Goal: Transaction & Acquisition: Purchase product/service

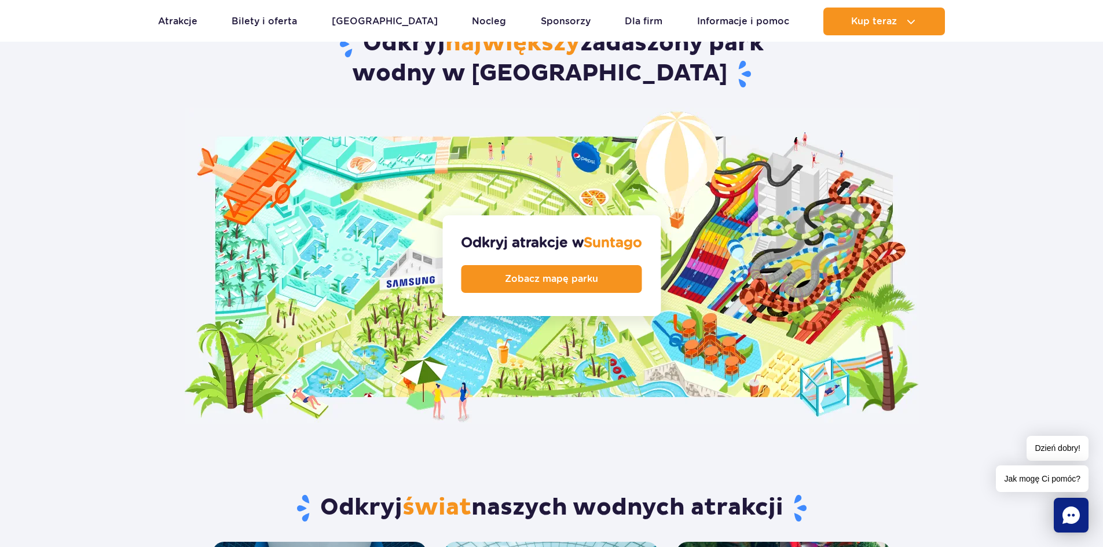
scroll to position [1544, 0]
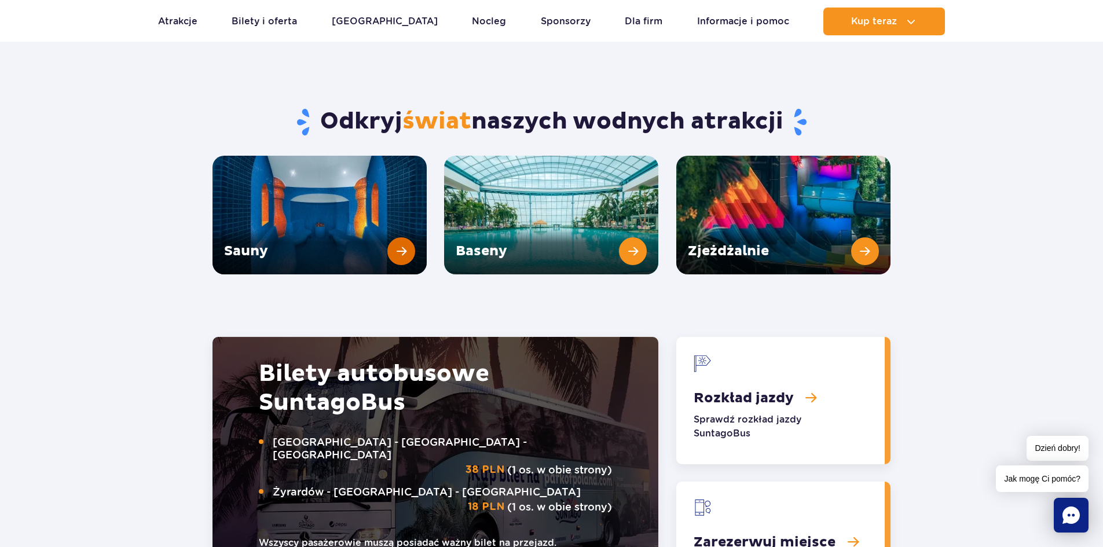
click at [350, 210] on link "Sauny" at bounding box center [319, 215] width 214 height 119
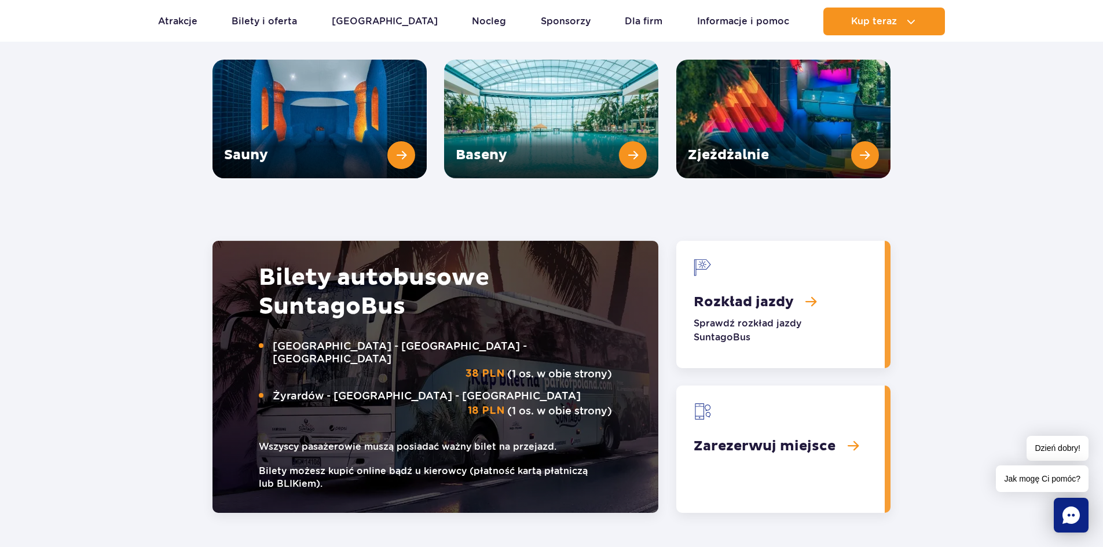
scroll to position [1351, 0]
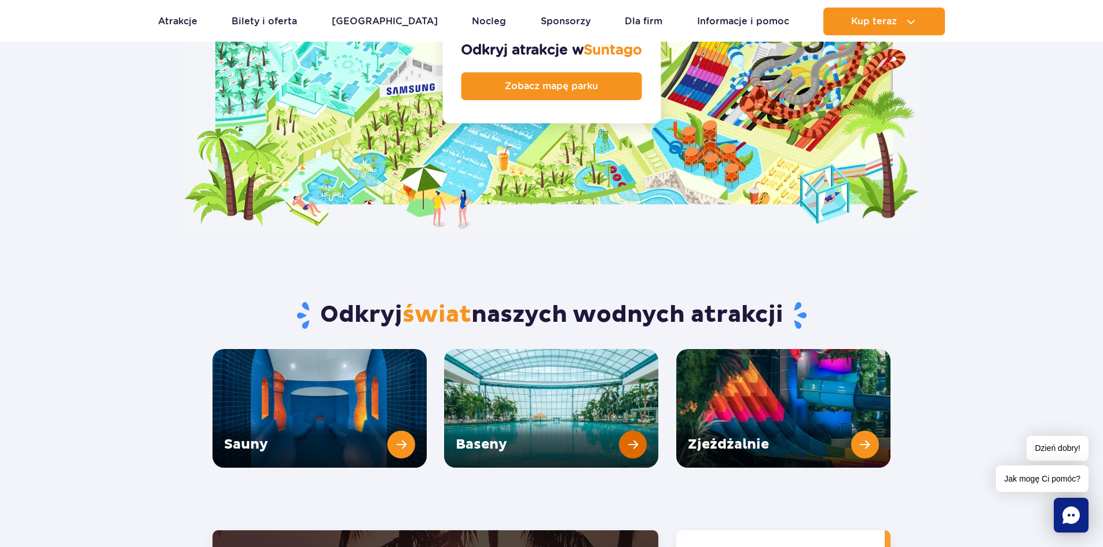
click at [475, 349] on link "Baseny" at bounding box center [551, 408] width 214 height 119
click at [733, 360] on link "Zjeżdżalnie" at bounding box center [783, 408] width 214 height 119
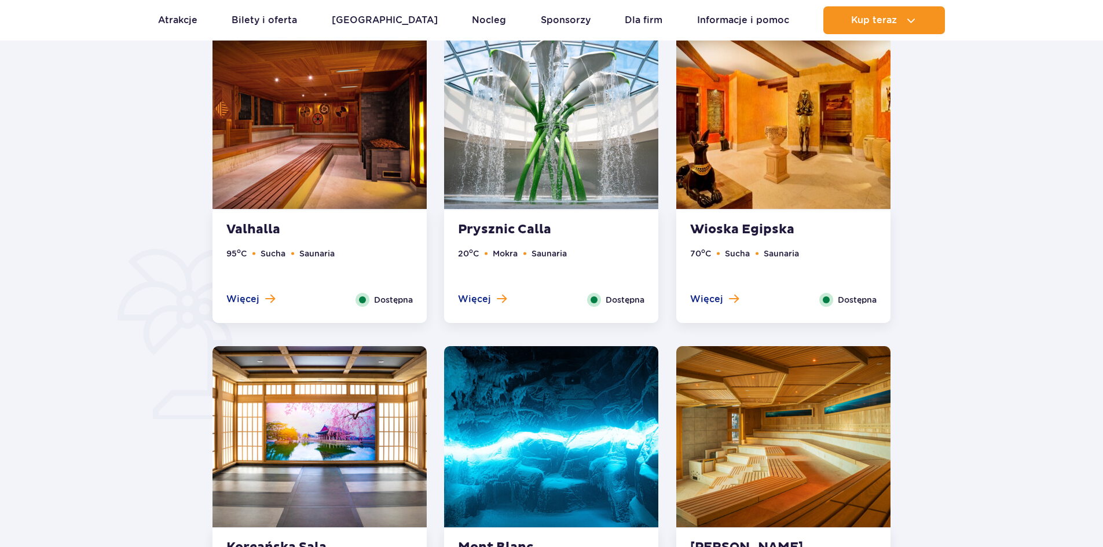
scroll to position [868, 0]
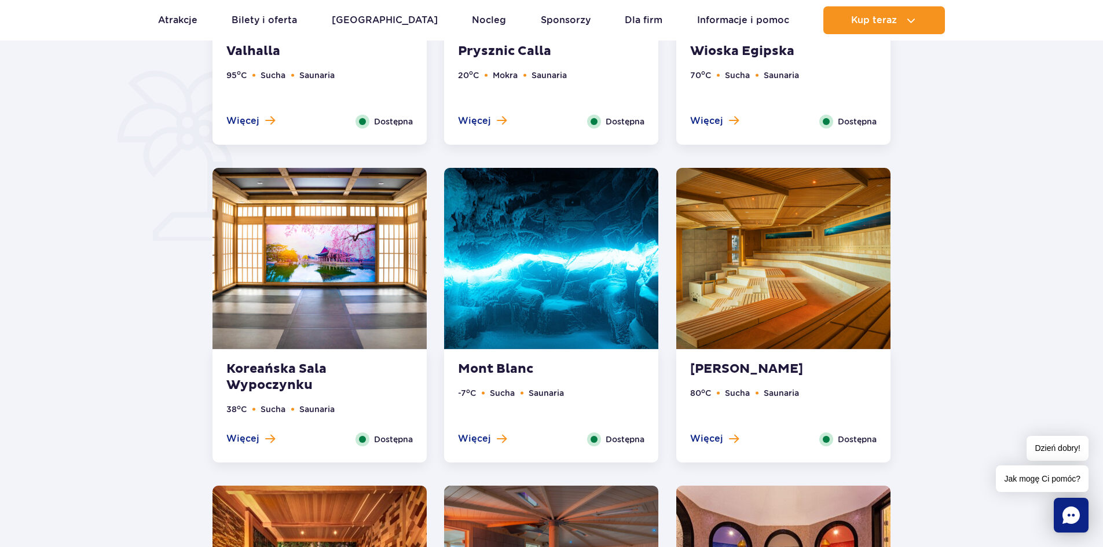
click at [610, 266] on img at bounding box center [551, 258] width 214 height 181
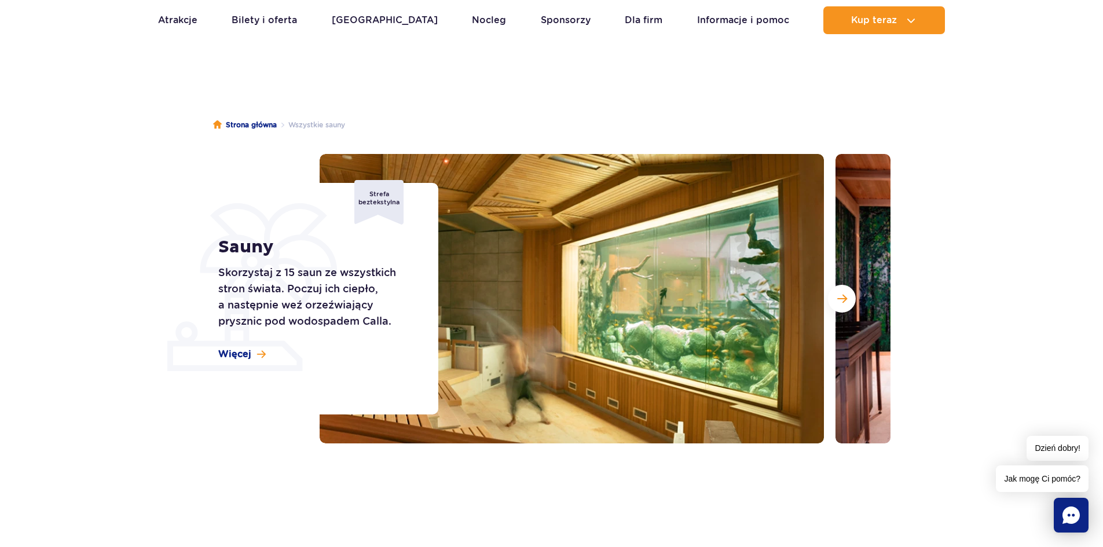
scroll to position [0, 0]
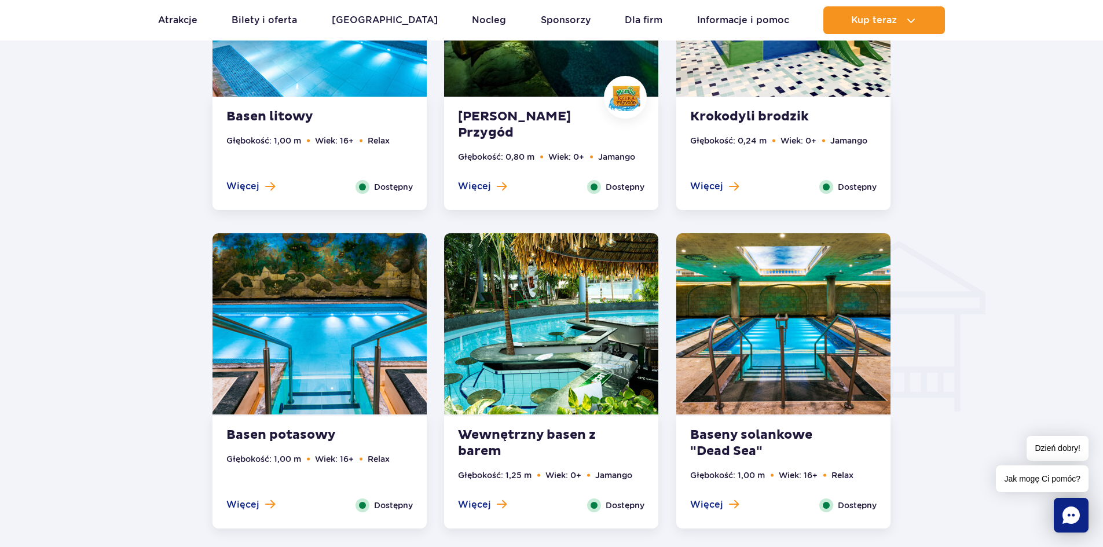
scroll to position [1255, 0]
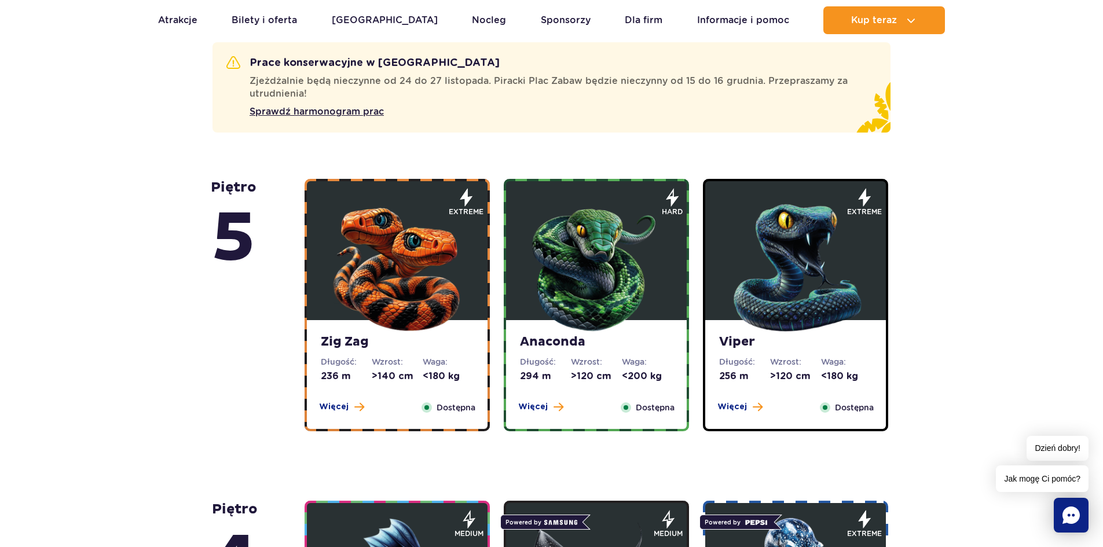
click at [394, 248] on img at bounding box center [397, 265] width 139 height 139
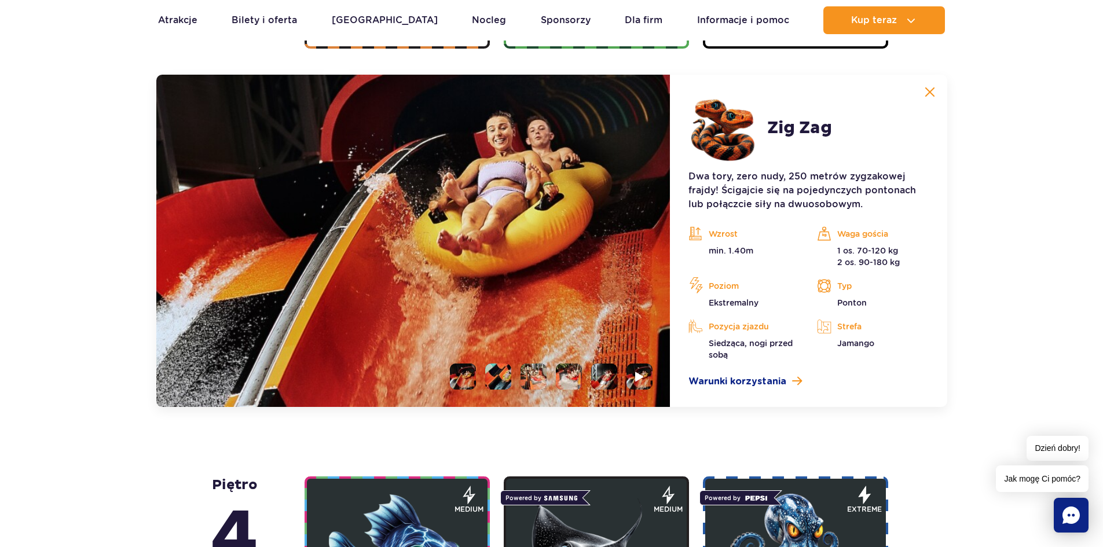
scroll to position [1064, 0]
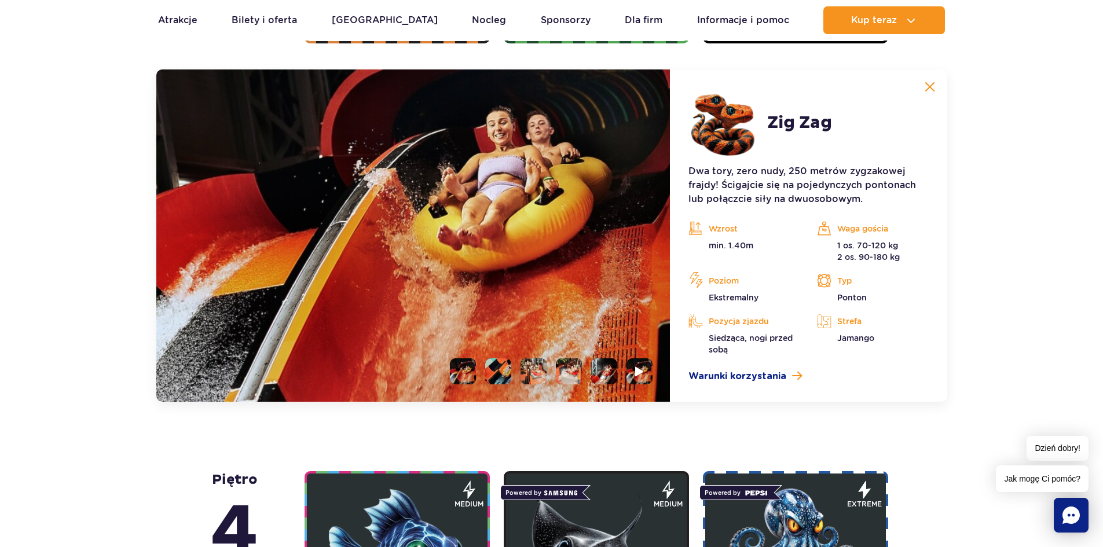
click at [497, 371] on li at bounding box center [498, 371] width 26 height 26
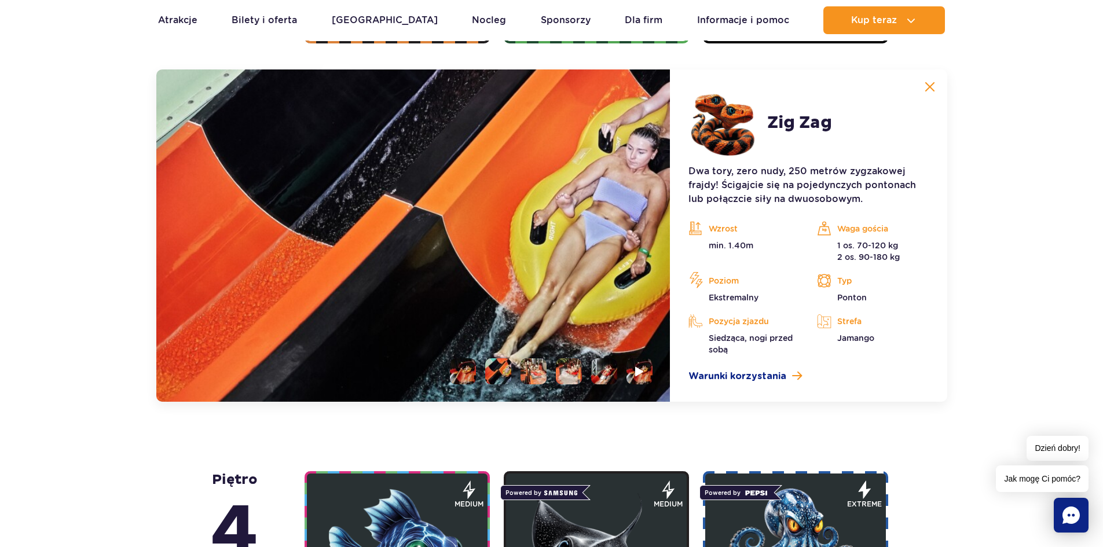
click at [525, 371] on li at bounding box center [533, 371] width 26 height 26
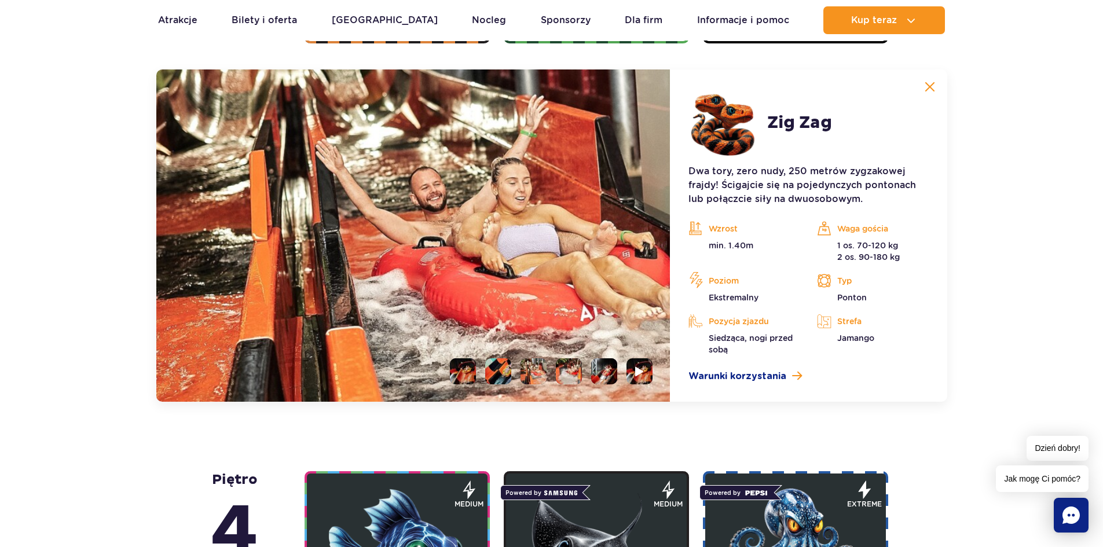
click at [561, 368] on li at bounding box center [569, 371] width 26 height 26
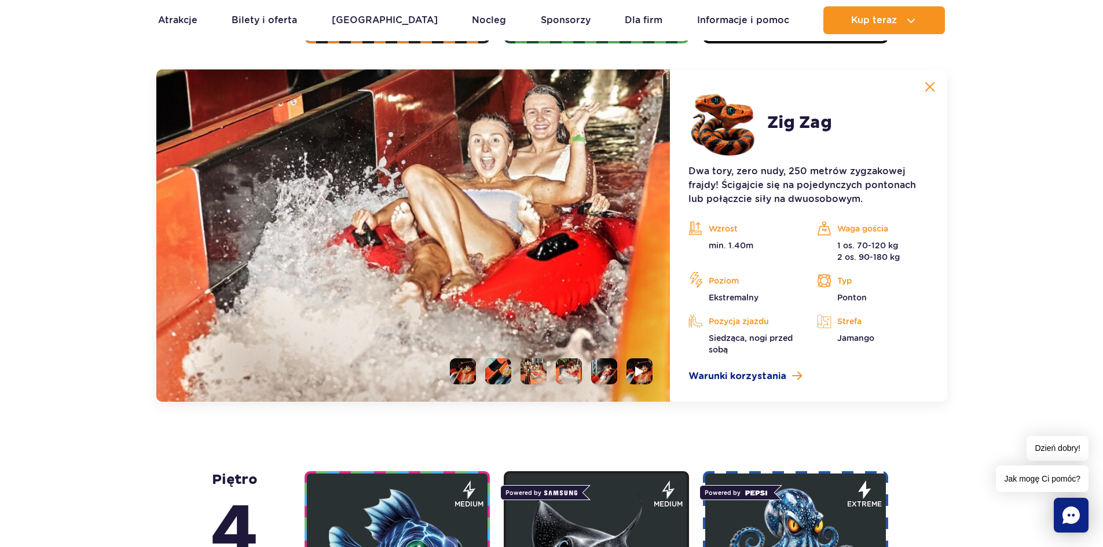
click at [577, 368] on img at bounding box center [569, 371] width 26 height 26
click at [573, 368] on img at bounding box center [569, 371] width 26 height 26
click at [597, 358] on img at bounding box center [413, 235] width 514 height 332
click at [610, 360] on li at bounding box center [604, 371] width 26 height 26
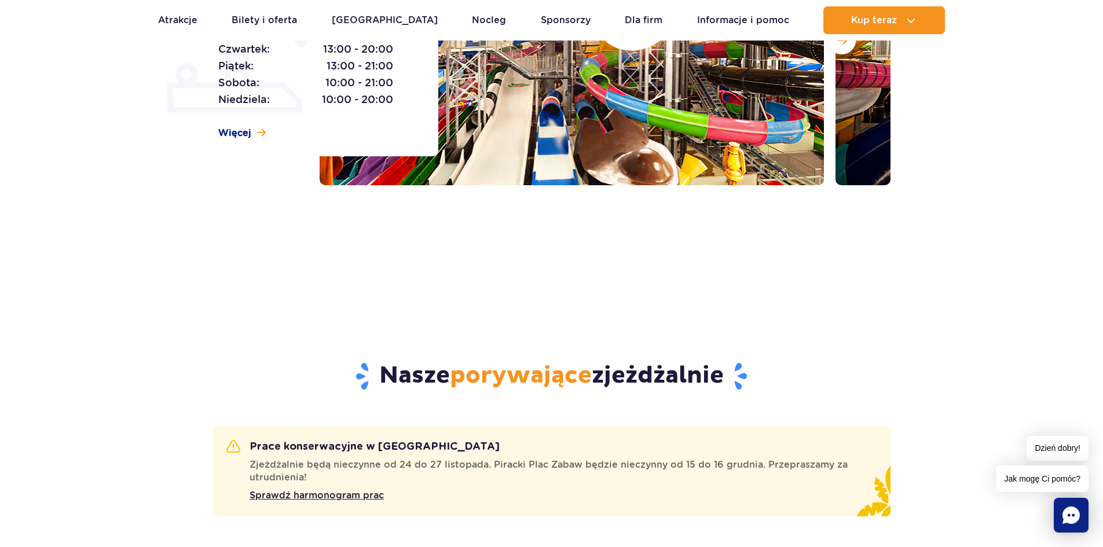
scroll to position [0, 0]
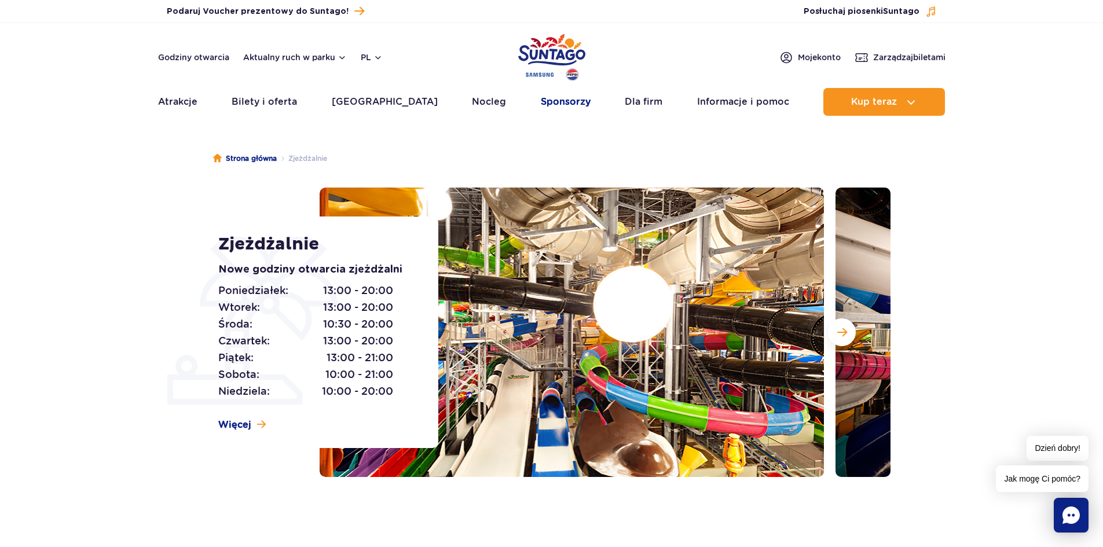
click at [566, 101] on link "Sponsorzy" at bounding box center [566, 102] width 50 height 28
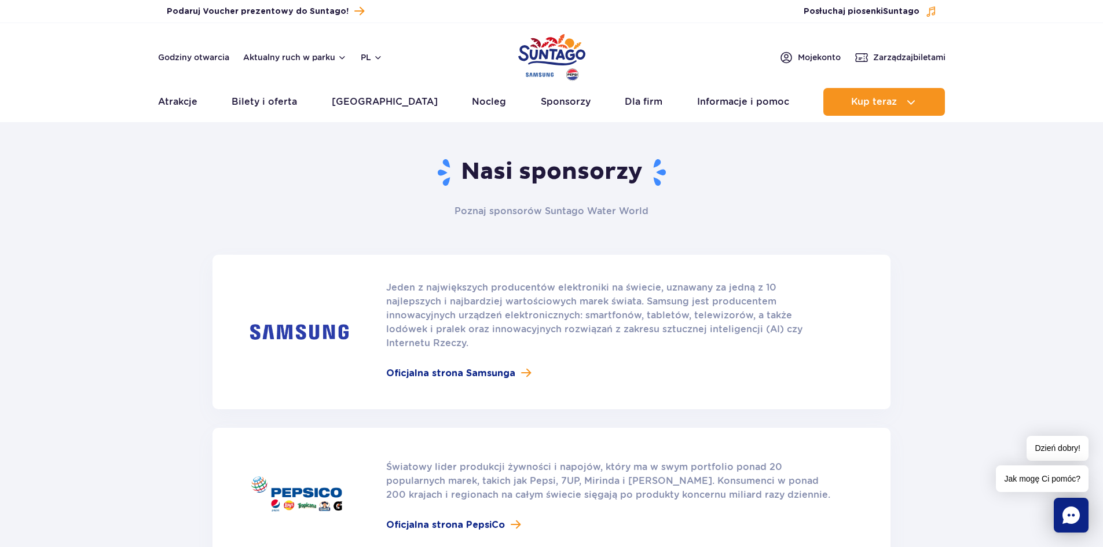
click at [548, 41] on img "Park of Poland" at bounding box center [551, 57] width 67 height 53
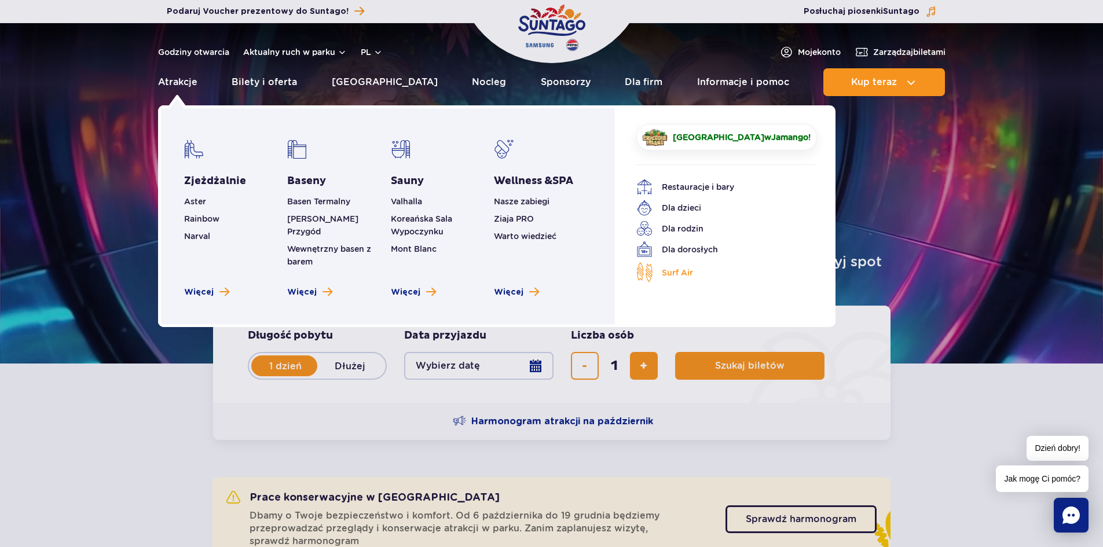
click at [685, 273] on span "Surf Air" at bounding box center [677, 272] width 31 height 13
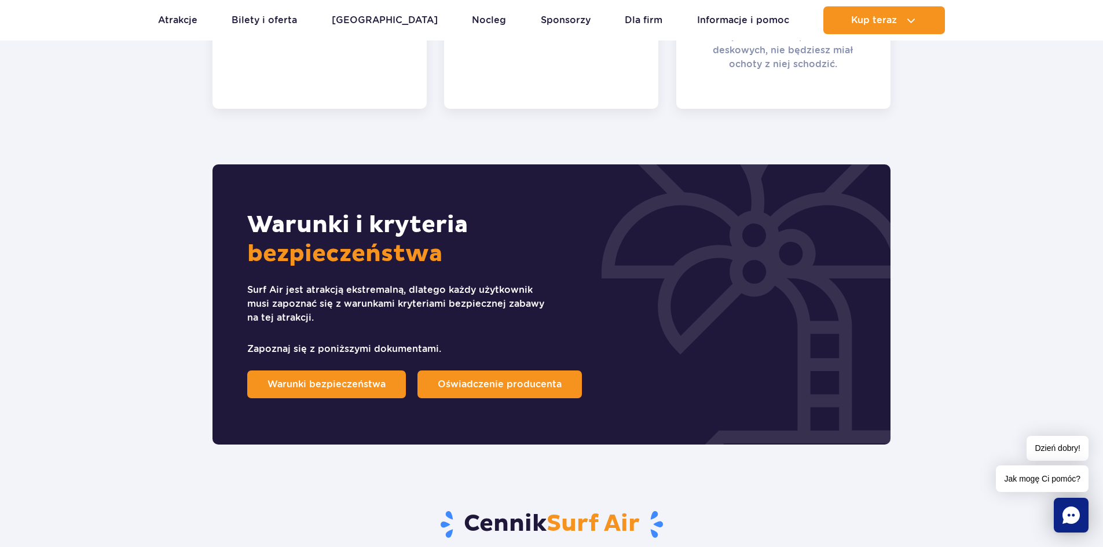
scroll to position [1061, 0]
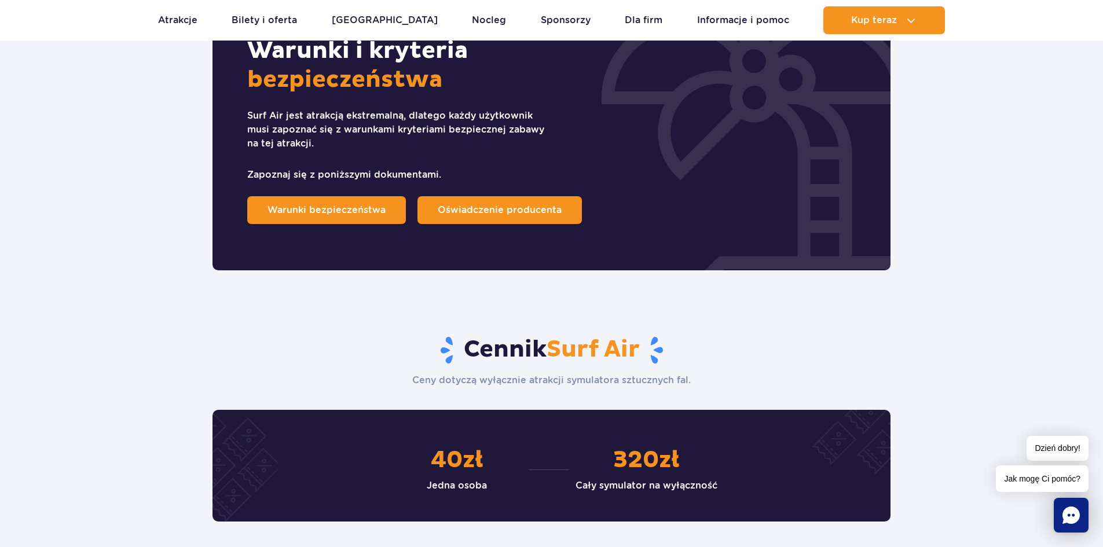
click at [375, 225] on div "Warunki i kryteria bezpieczeństwa Surf Air jest atrakcją ekstremalną, dlatego k…" at bounding box center [551, 130] width 678 height 280
click at [383, 212] on link "Warunki bezpieczeństwa" at bounding box center [326, 210] width 159 height 28
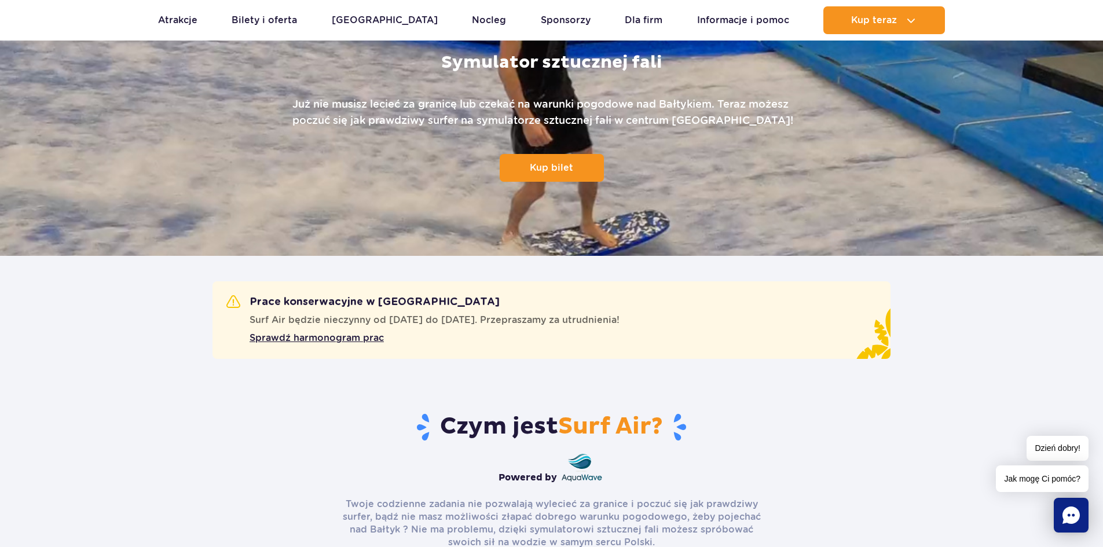
scroll to position [0, 0]
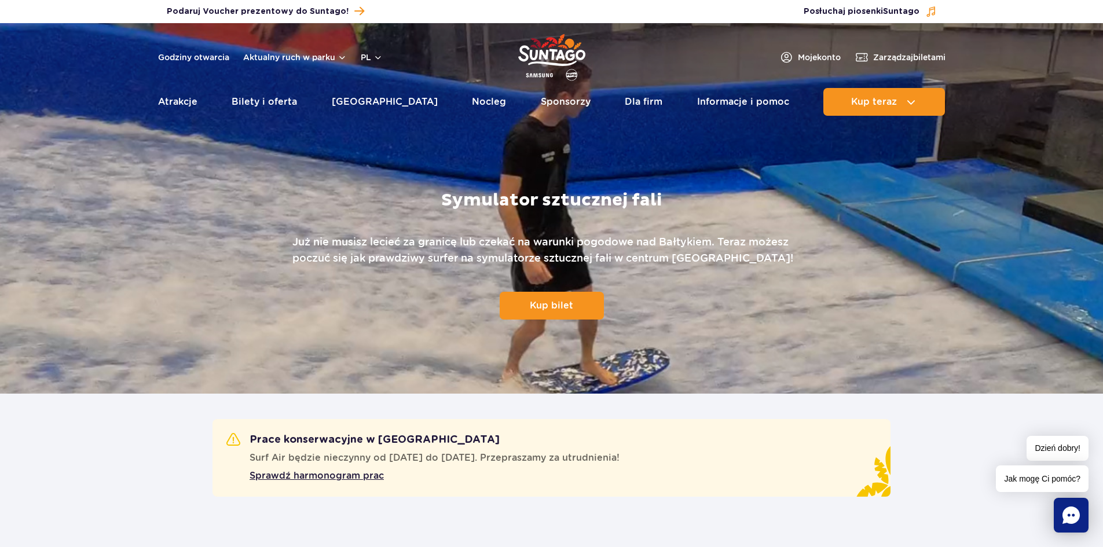
click at [560, 57] on img "Park of Poland" at bounding box center [551, 57] width 67 height 53
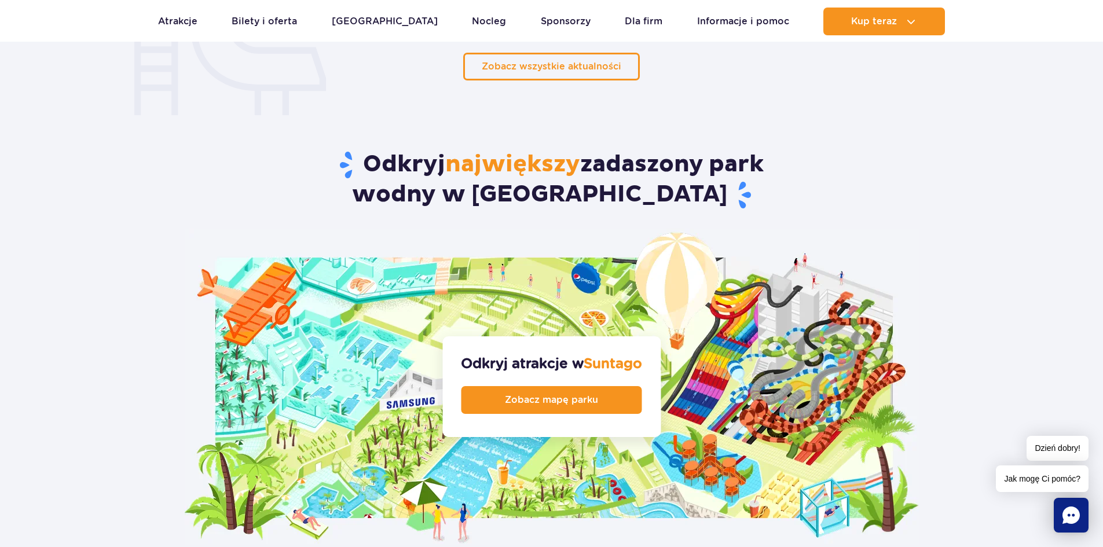
scroll to position [1158, 0]
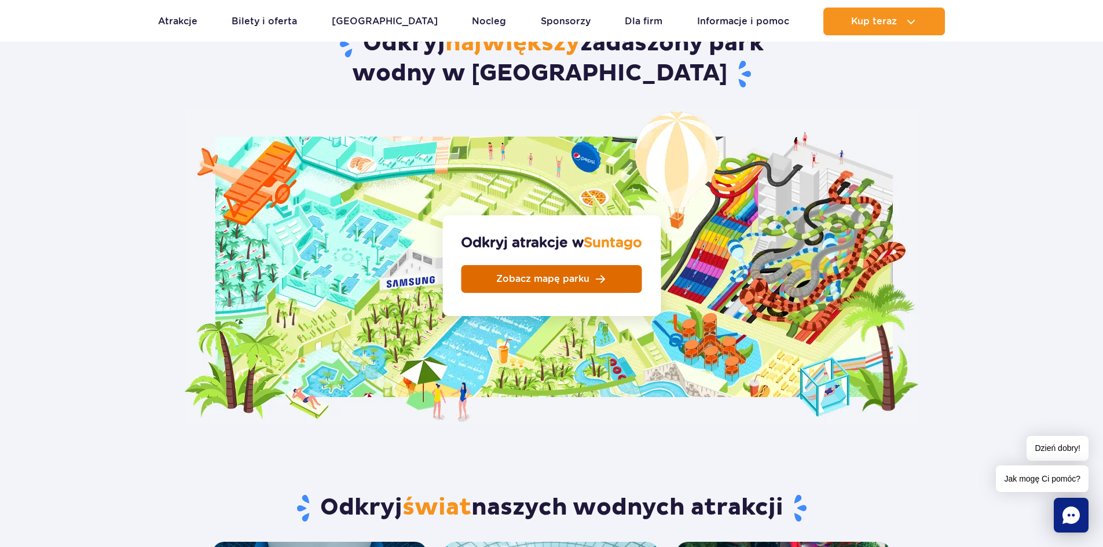
click at [563, 274] on span "Zobacz mapę parku" at bounding box center [542, 278] width 93 height 9
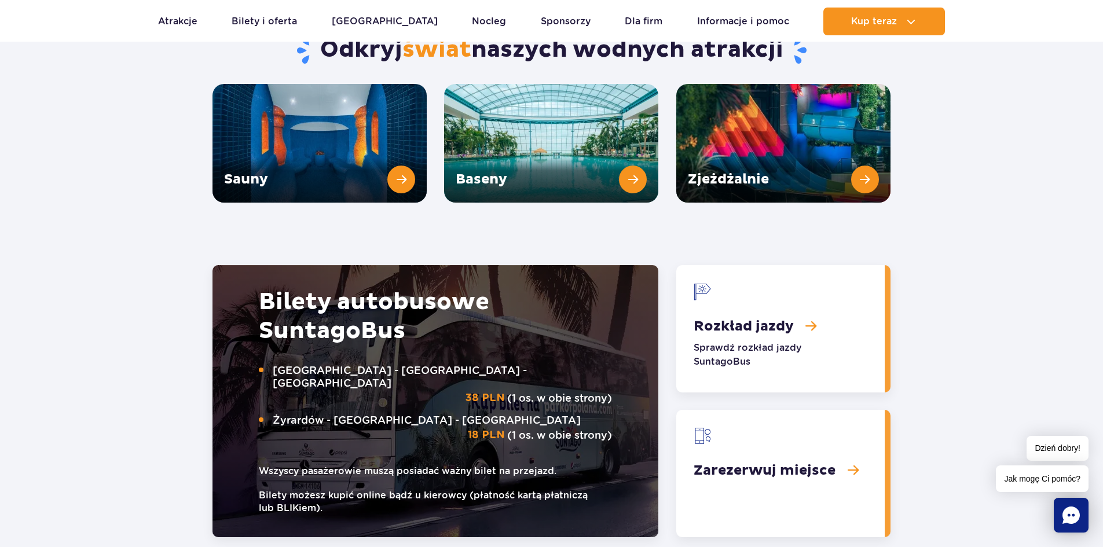
scroll to position [1413, 0]
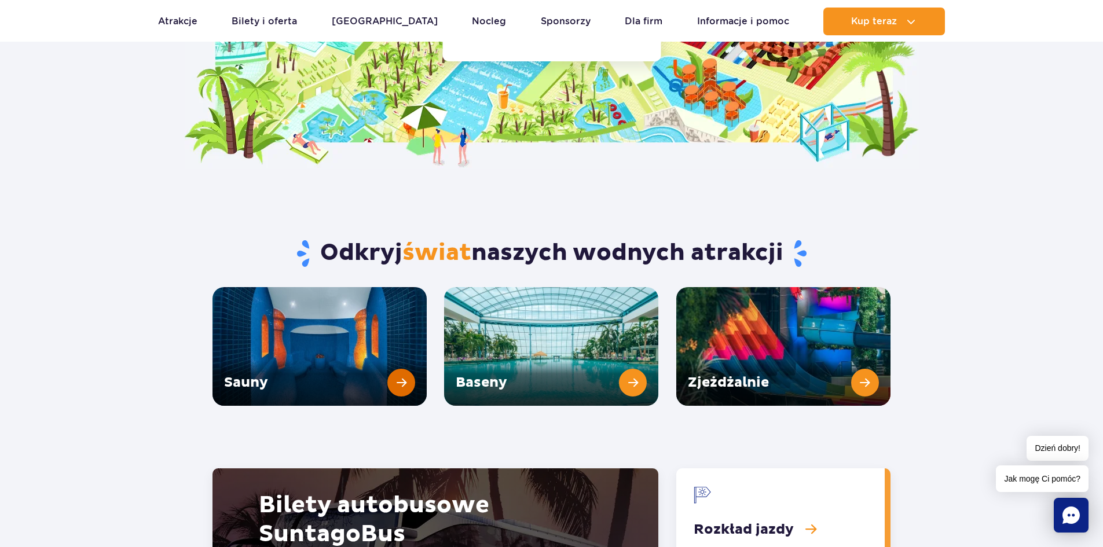
click at [360, 306] on link "Sauny" at bounding box center [319, 346] width 214 height 119
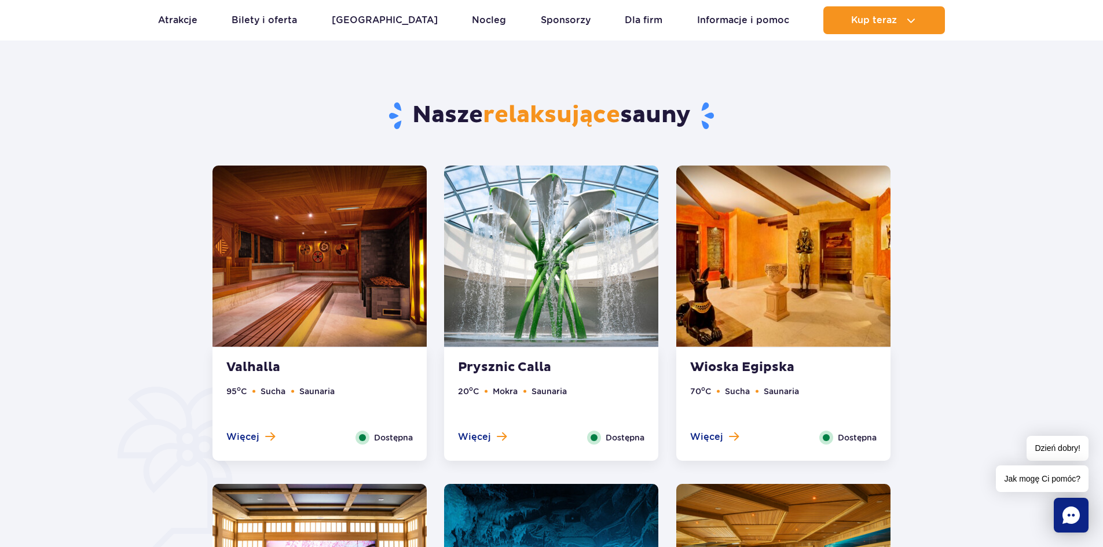
scroll to position [579, 0]
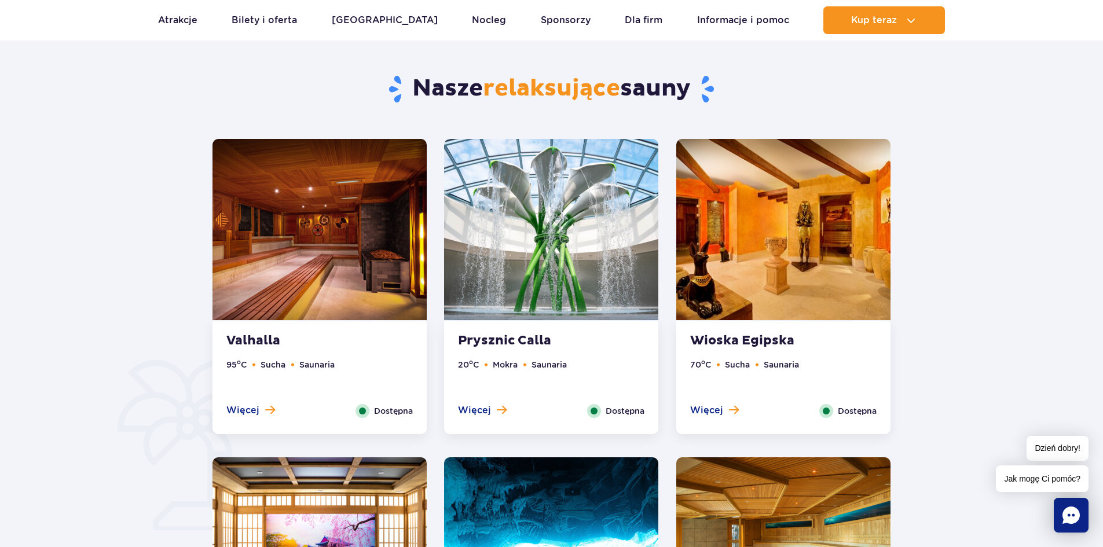
click at [523, 250] on img at bounding box center [551, 229] width 214 height 181
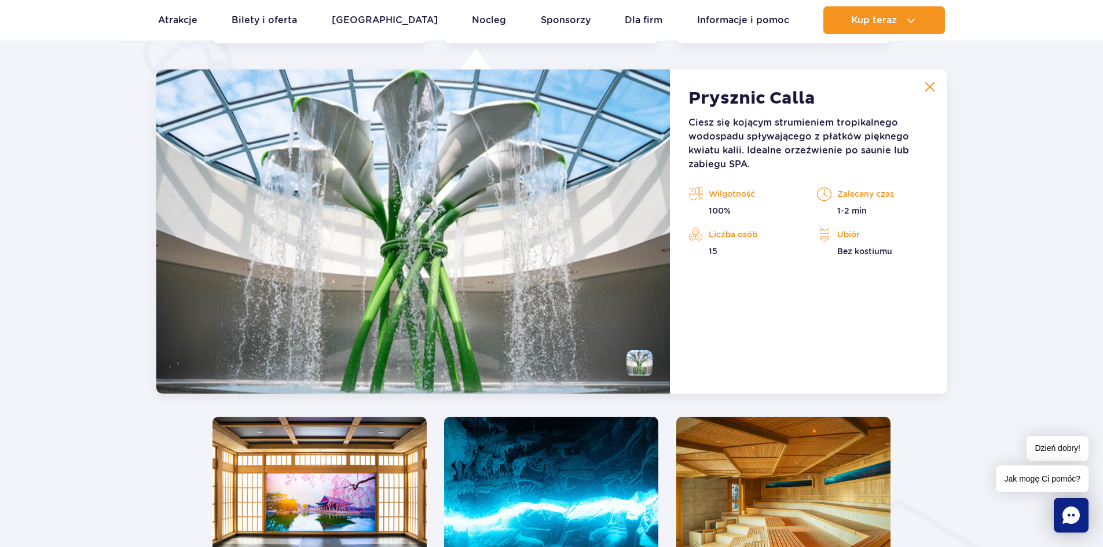
scroll to position [1259, 0]
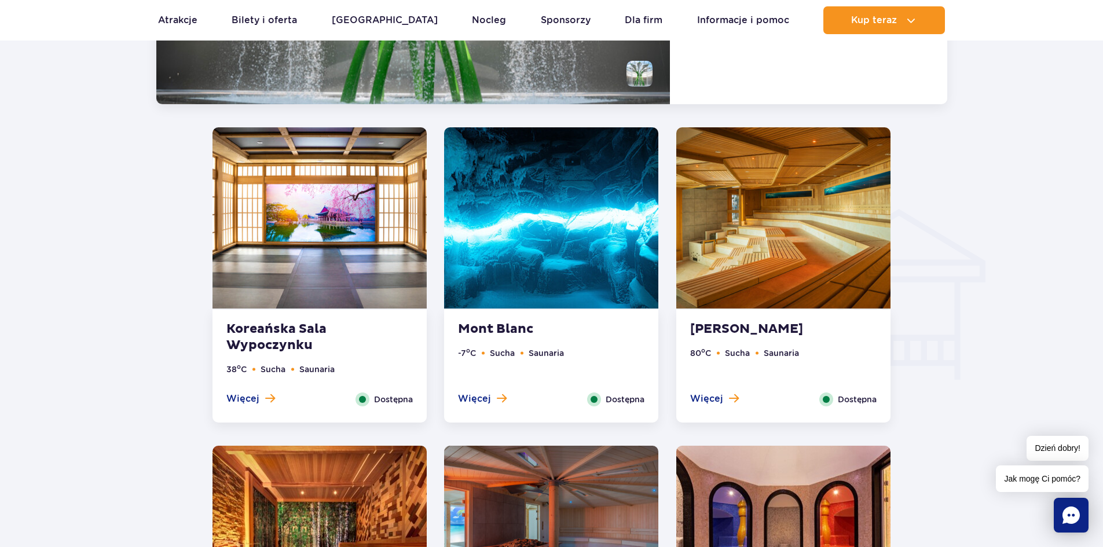
click at [571, 319] on div "Mont Blanc -7 o C Sucha Saunaria Więcej Zamknij Dostępna" at bounding box center [551, 366] width 214 height 113
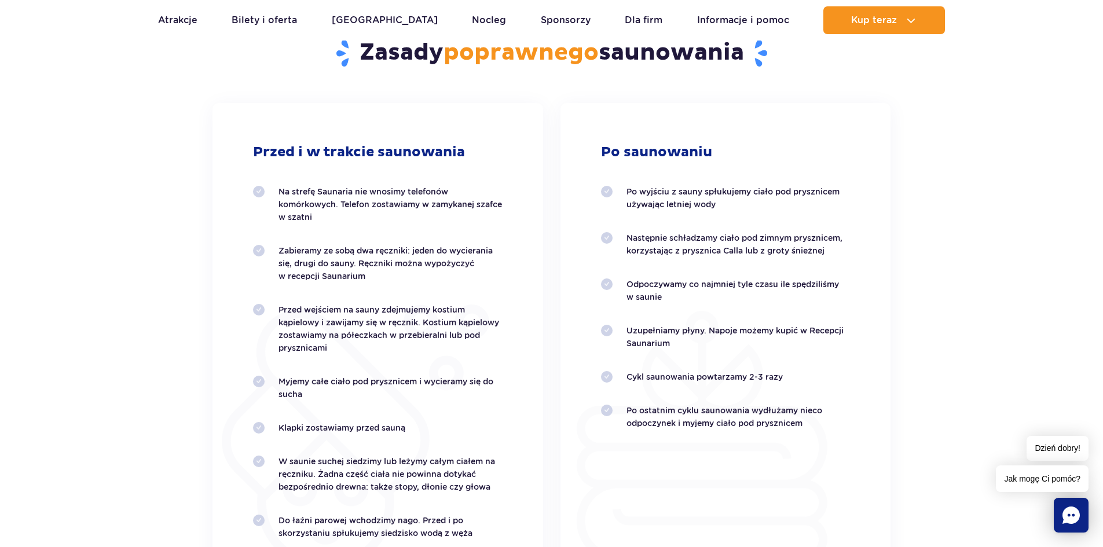
scroll to position [2446, 0]
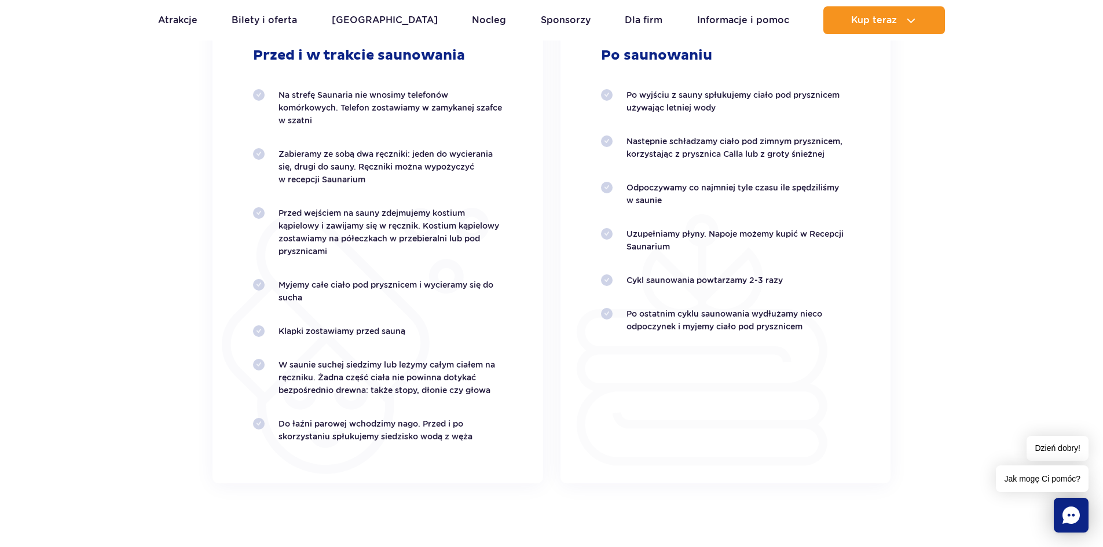
click at [324, 164] on p "Zabieramy ze sobą dwa ręczniki: jeden do wycierania się, drugi do sauny. Ręczni…" at bounding box center [390, 167] width 224 height 38
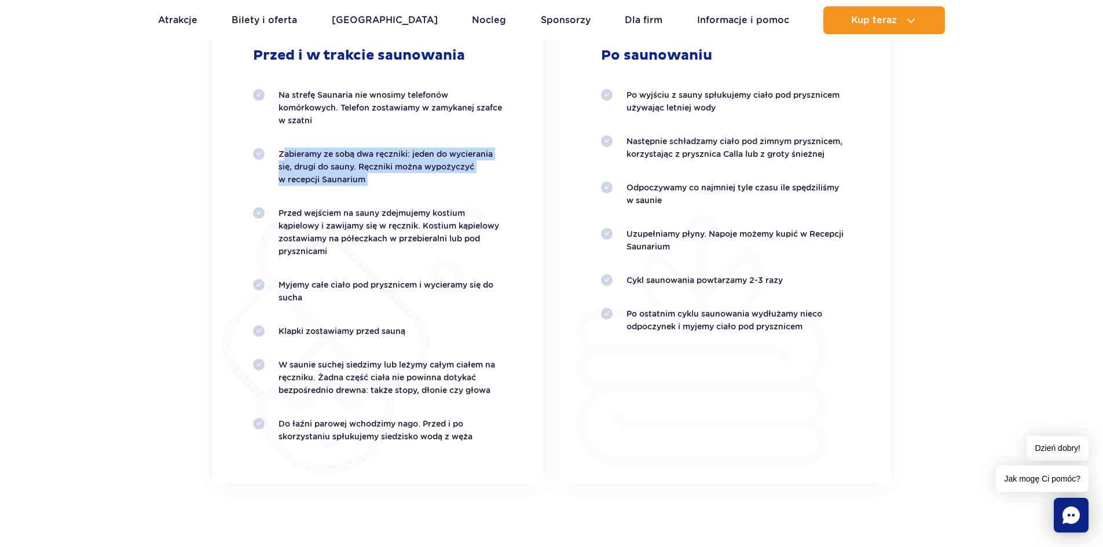
click at [324, 164] on p "Zabieramy ze sobą dwa ręczniki: jeden do wycierania się, drugi do sauny. Ręczni…" at bounding box center [390, 167] width 224 height 38
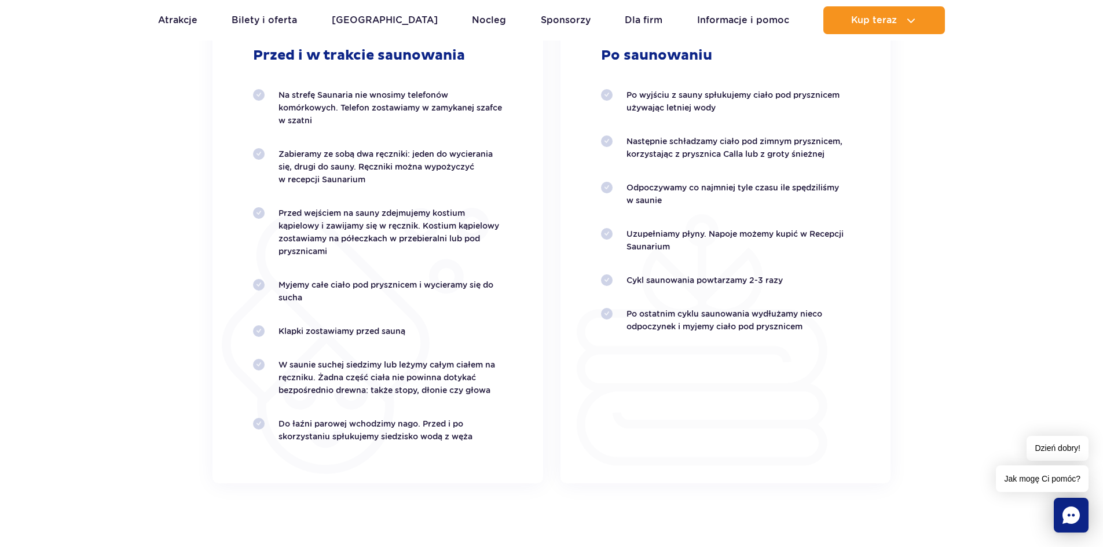
click at [317, 190] on ol "Na strefę Saunaria nie wnosimy telefonów komórkowych. Telefon zostawiamy w zamy…" at bounding box center [378, 266] width 250 height 354
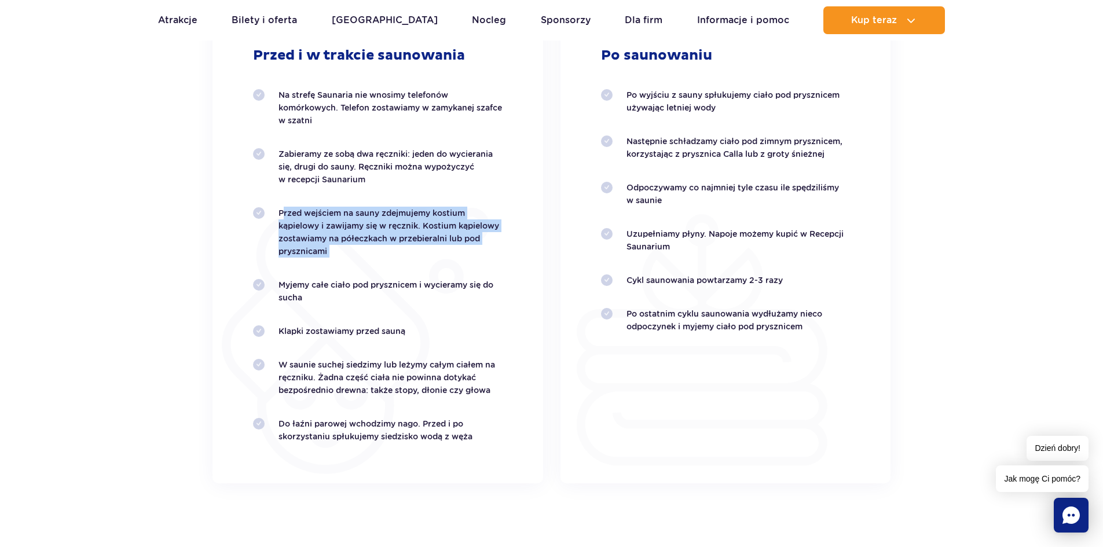
click at [317, 190] on ol "Na strefę Saunaria nie wnosimy telefonów komórkowych. Telefon zostawiamy w zamy…" at bounding box center [378, 266] width 250 height 354
click at [298, 214] on p "Przed wejściem na sauny zdejmujemy kostium kąpielowy i zawijamy się w ręcznik. …" at bounding box center [390, 232] width 224 height 51
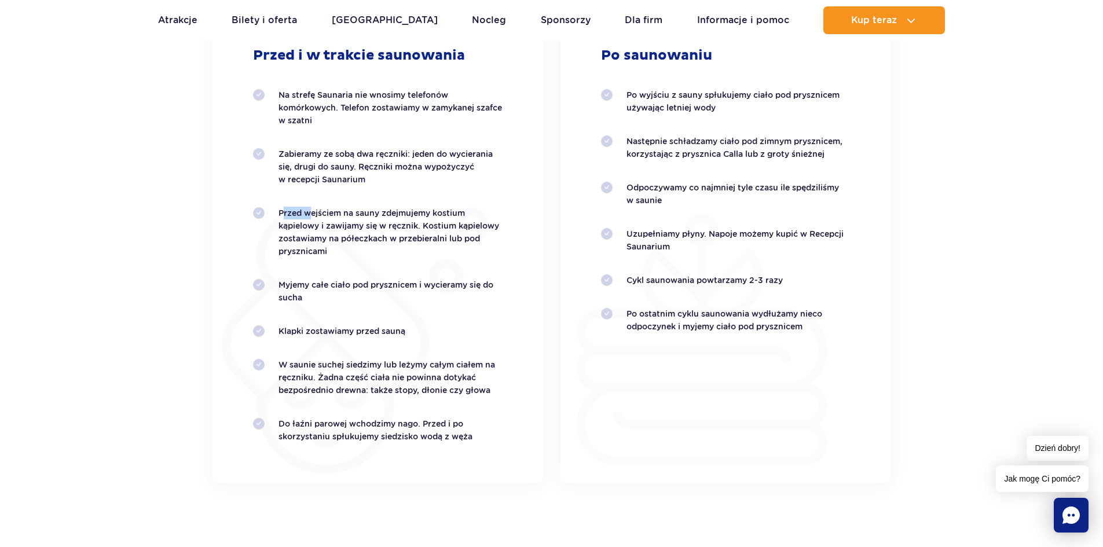
click at [298, 214] on p "Przed wejściem na sauny zdejmujemy kostium kąpielowy i zawijamy się w ręcznik. …" at bounding box center [390, 232] width 224 height 51
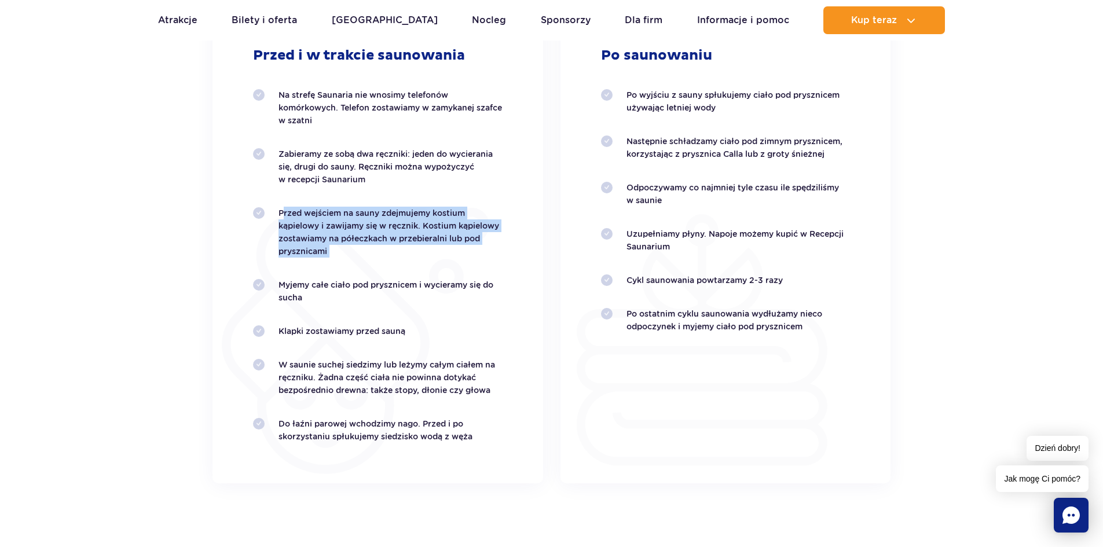
click at [298, 214] on p "Przed wejściem na sauny zdejmujemy kostium kąpielowy i zawijamy się w ręcznik. …" at bounding box center [390, 232] width 224 height 51
click at [249, 245] on div "Przed i w trakcie saunowania Na strefę Saunaria nie wnosimy telefonów komórkowy…" at bounding box center [377, 244] width 331 height 477
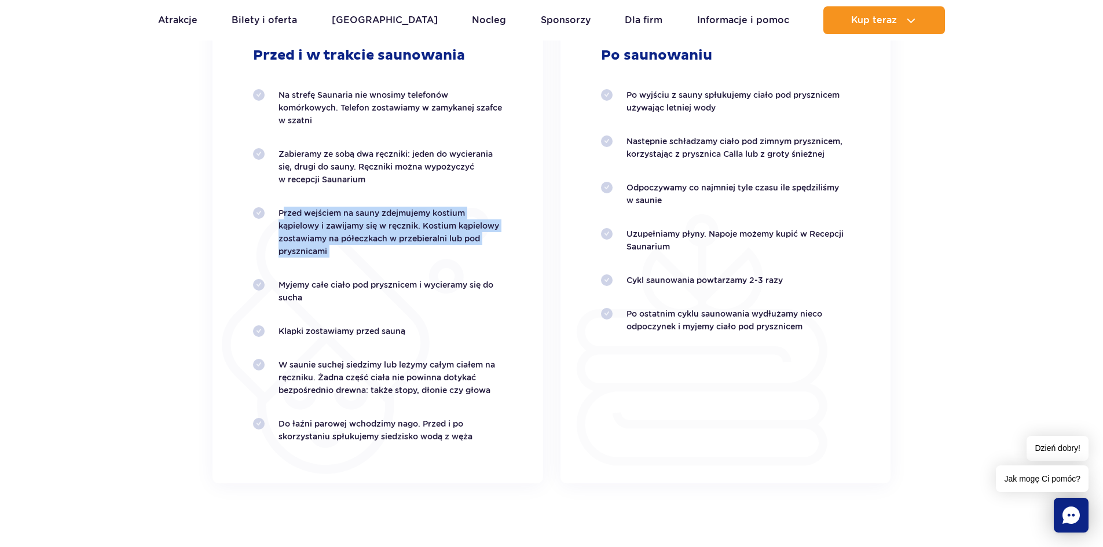
click at [258, 221] on li "Przed wejściem na sauny zdejmujemy kostium kąpielowy i zawijamy się w ręcznik. …" at bounding box center [378, 232] width 250 height 51
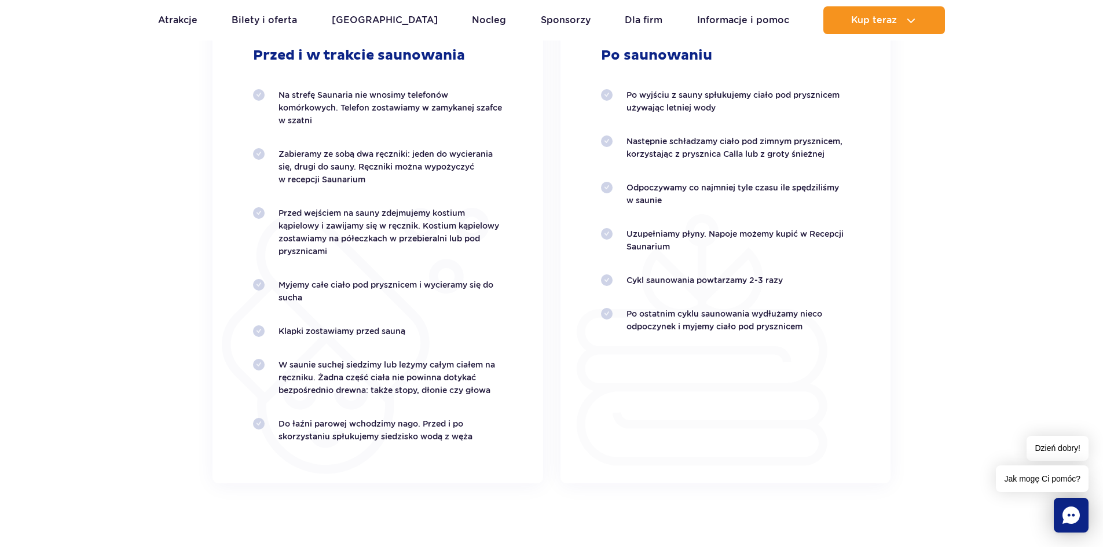
click at [394, 217] on p "Przed wejściem na sauny zdejmujemy kostium kąpielowy i zawijamy się w ręcznik. …" at bounding box center [390, 232] width 224 height 51
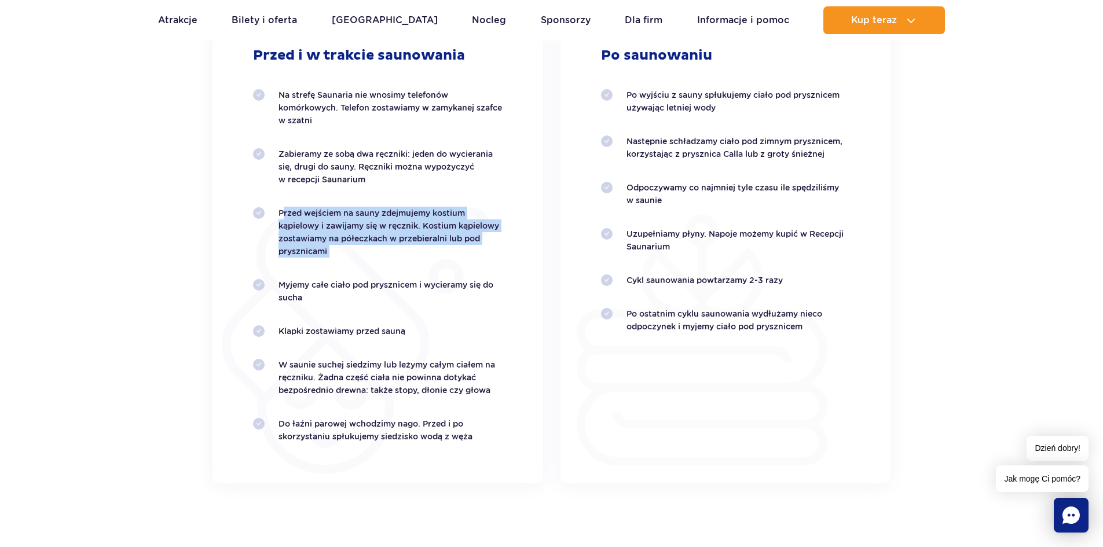
click at [394, 217] on p "Przed wejściem na sauny zdejmujemy kostium kąpielowy i zawijamy się w ręcznik. …" at bounding box center [390, 232] width 224 height 51
click at [131, 211] on section "Zasady poprawnego saunowania Przed i w trakcie saunowania Na strefę Saunaria ni…" at bounding box center [551, 189] width 1103 height 588
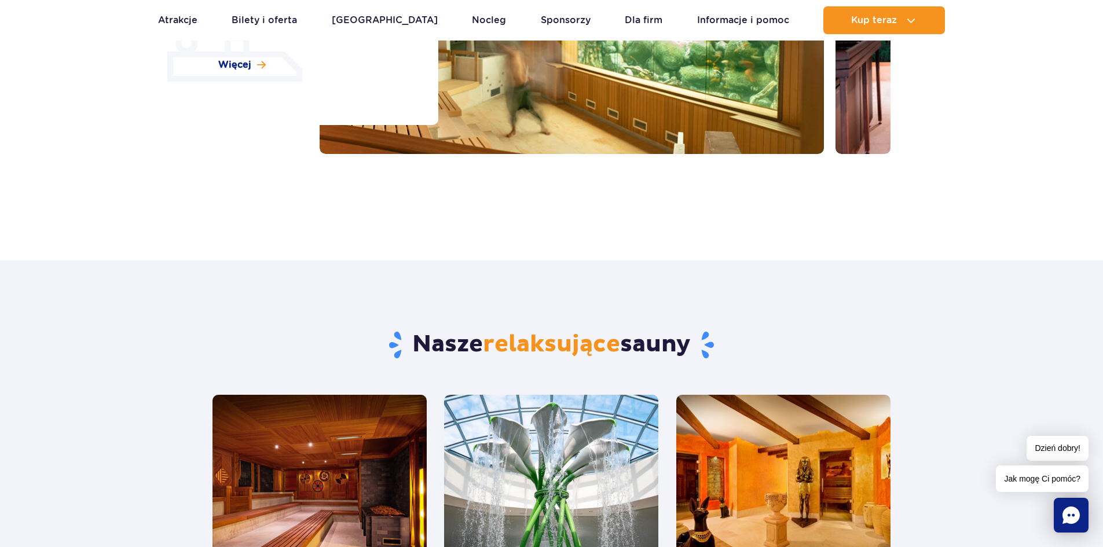
scroll to position [0, 0]
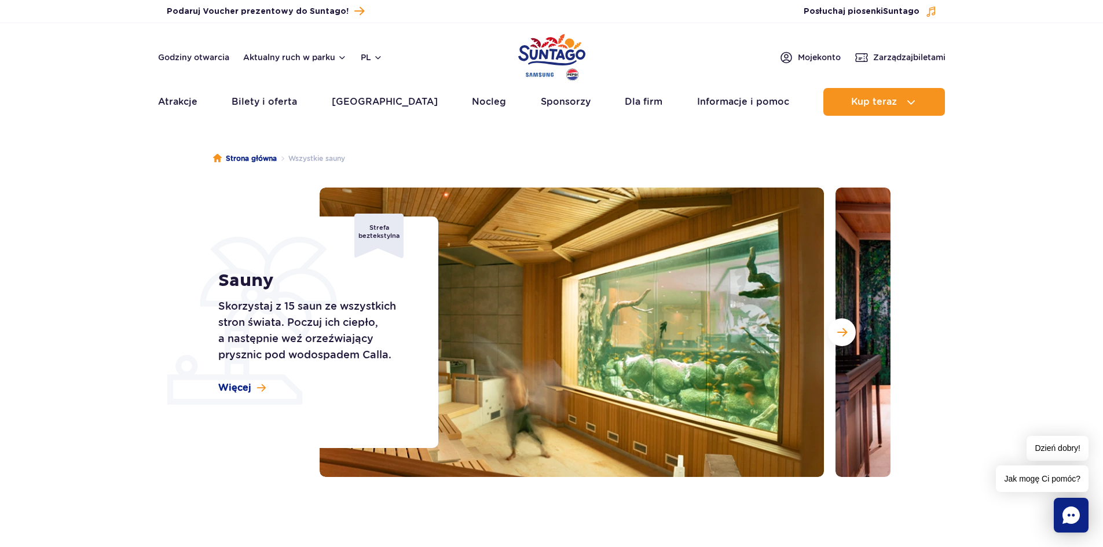
click at [545, 68] on img "Park of Poland" at bounding box center [551, 57] width 67 height 53
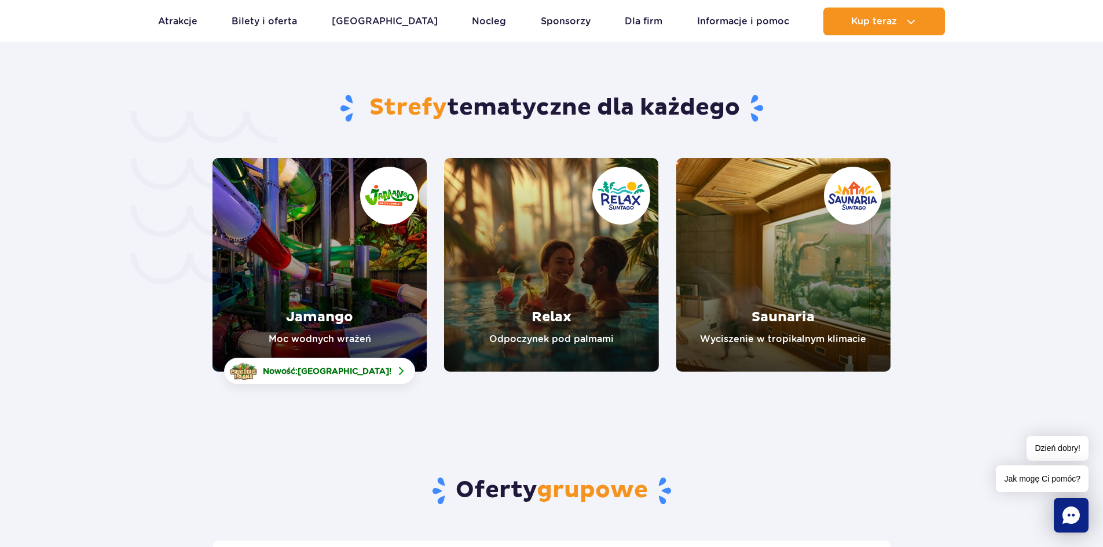
scroll to position [2316, 0]
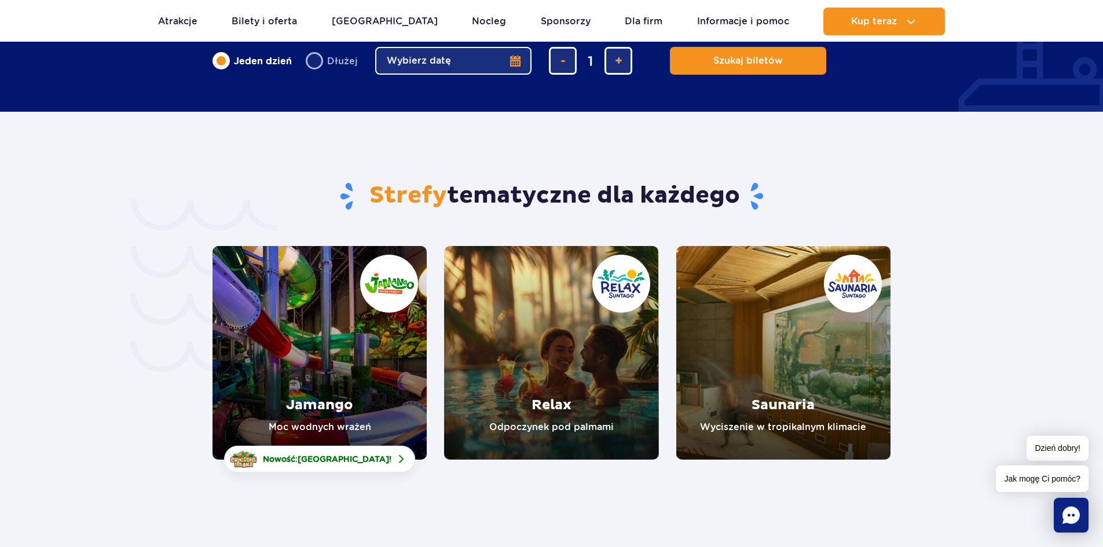
click at [510, 277] on link "Relax" at bounding box center [551, 353] width 214 height 214
click at [732, 372] on link "Saunaria" at bounding box center [783, 353] width 214 height 214
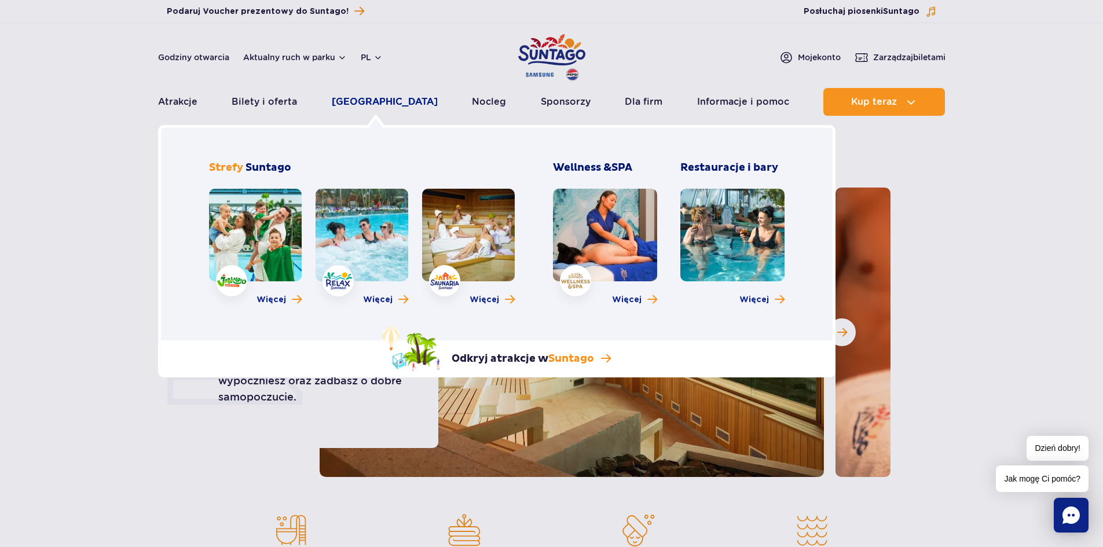
click at [382, 104] on link "[GEOGRAPHIC_DATA]" at bounding box center [385, 102] width 106 height 28
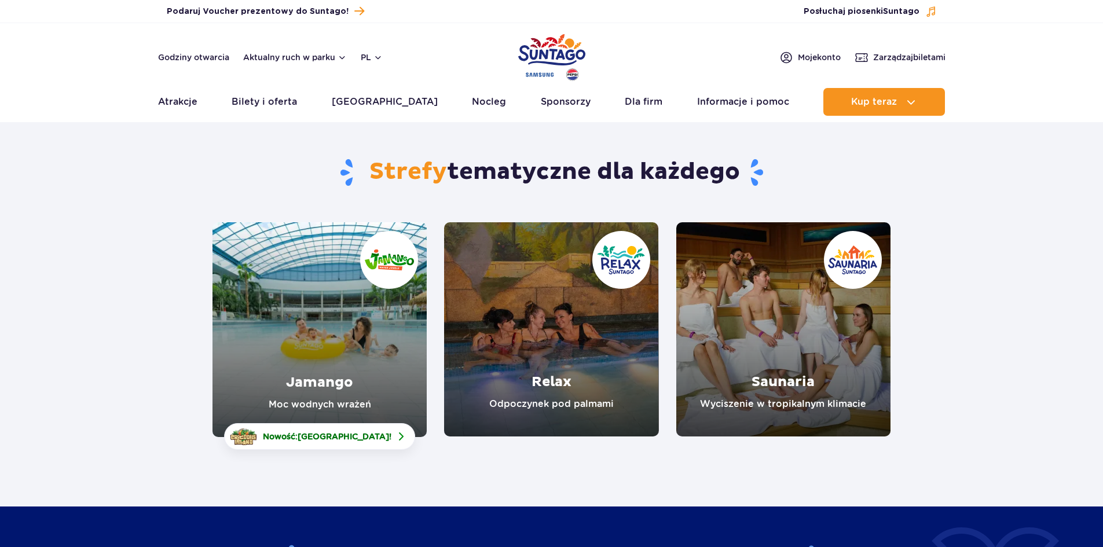
click at [705, 325] on link "Saunaria" at bounding box center [783, 329] width 214 height 214
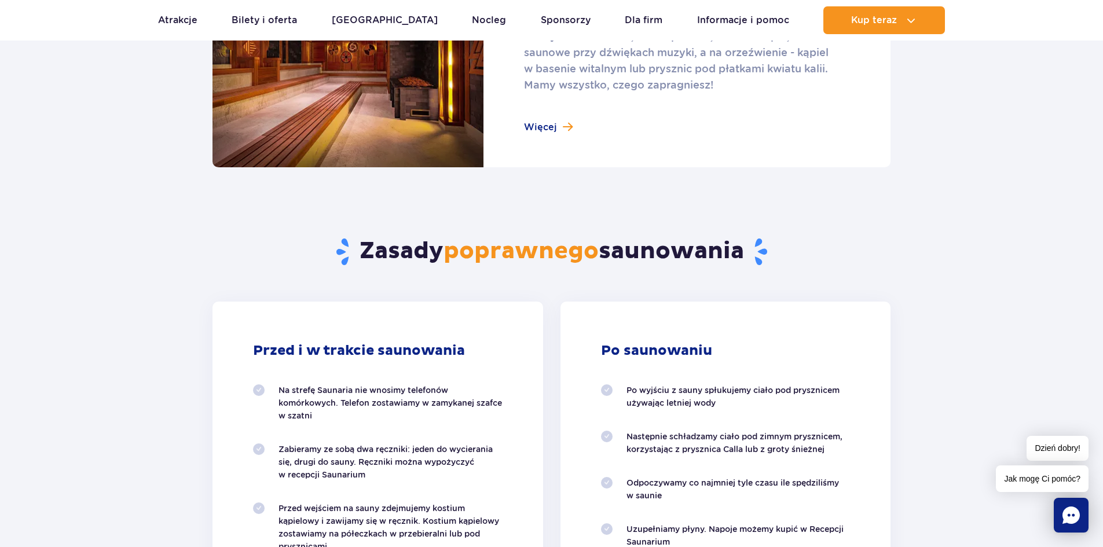
click at [528, 124] on link at bounding box center [551, 63] width 678 height 208
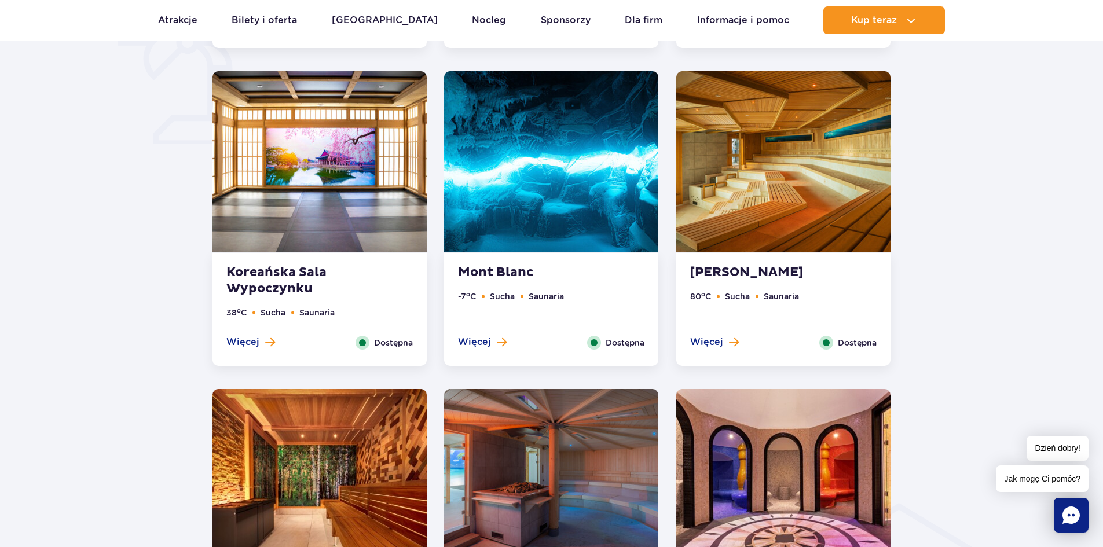
click at [515, 217] on img at bounding box center [551, 161] width 214 height 181
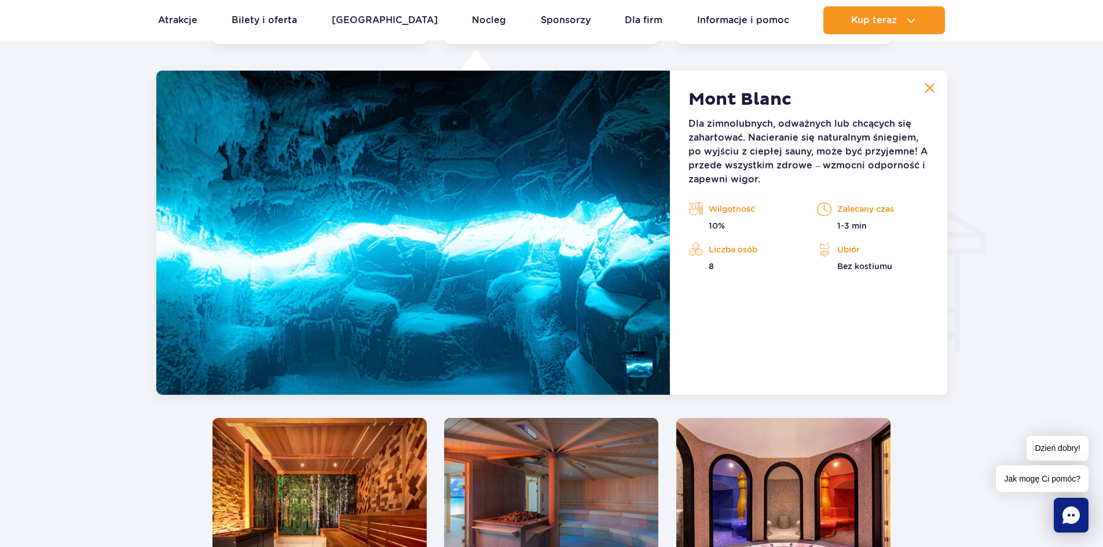
scroll to position [1288, 0]
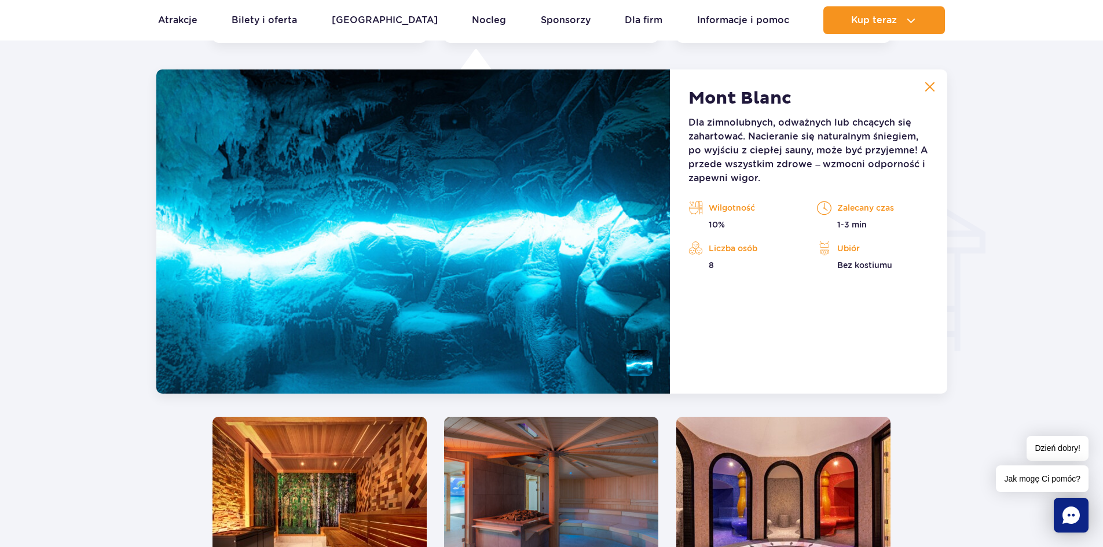
click at [639, 366] on li at bounding box center [639, 363] width 26 height 26
click at [639, 368] on img at bounding box center [639, 363] width 26 height 26
click at [634, 364] on img at bounding box center [639, 363] width 26 height 26
click at [637, 366] on img at bounding box center [639, 363] width 26 height 26
click at [585, 370] on img at bounding box center [413, 231] width 514 height 324
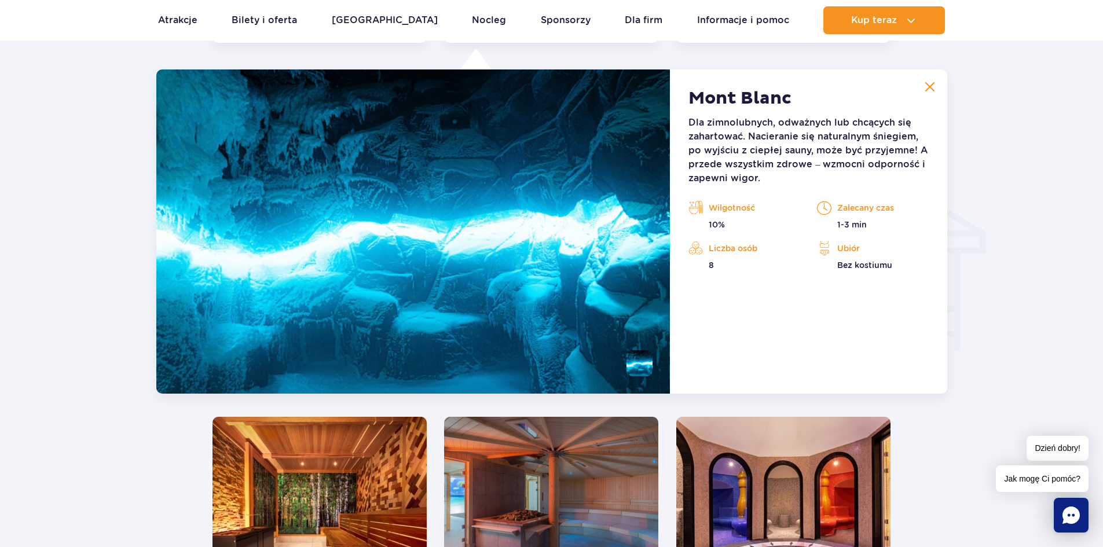
click at [494, 285] on img at bounding box center [413, 231] width 514 height 324
click at [479, 246] on img at bounding box center [413, 231] width 514 height 324
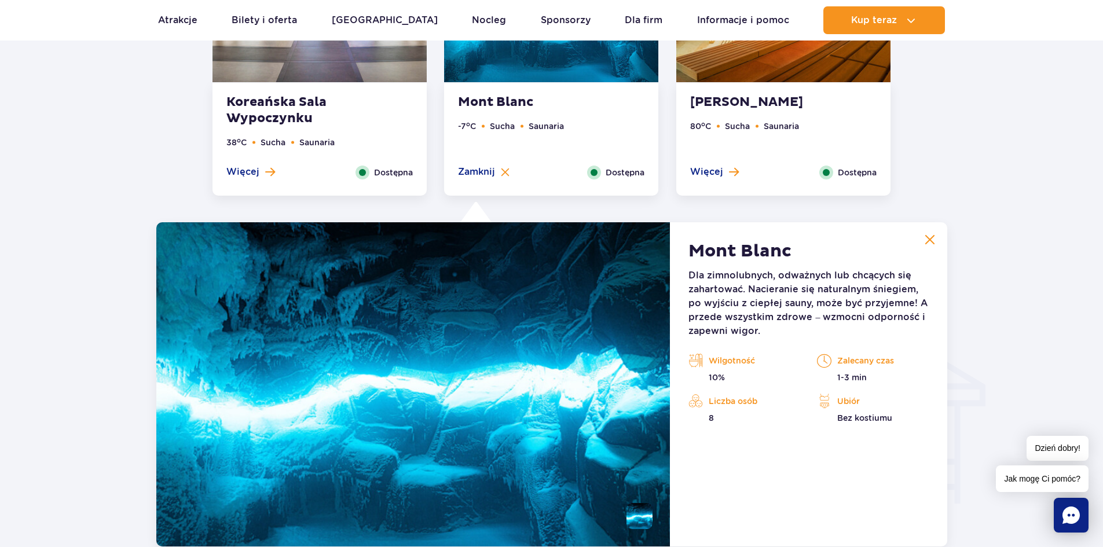
scroll to position [1191, 0]
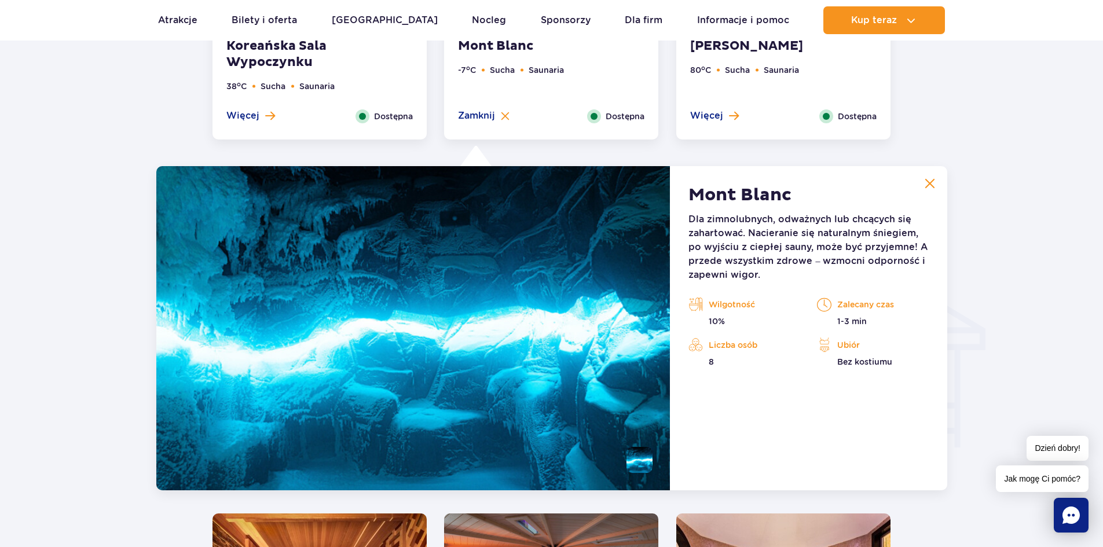
drag, startPoint x: 606, startPoint y: 471, endPoint x: 613, endPoint y: 463, distance: 10.2
click at [606, 470] on img at bounding box center [413, 328] width 514 height 324
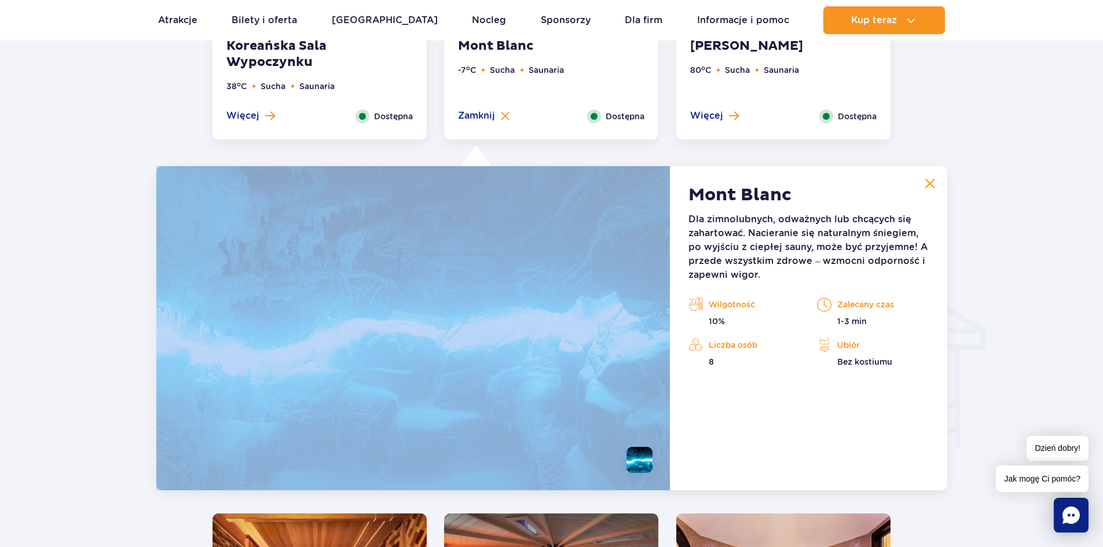
drag, startPoint x: 623, startPoint y: 455, endPoint x: 504, endPoint y: 346, distance: 161.8
click at [510, 351] on div at bounding box center [413, 328] width 514 height 324
click at [639, 464] on img at bounding box center [639, 460] width 26 height 26
click at [629, 456] on img at bounding box center [639, 460] width 26 height 26
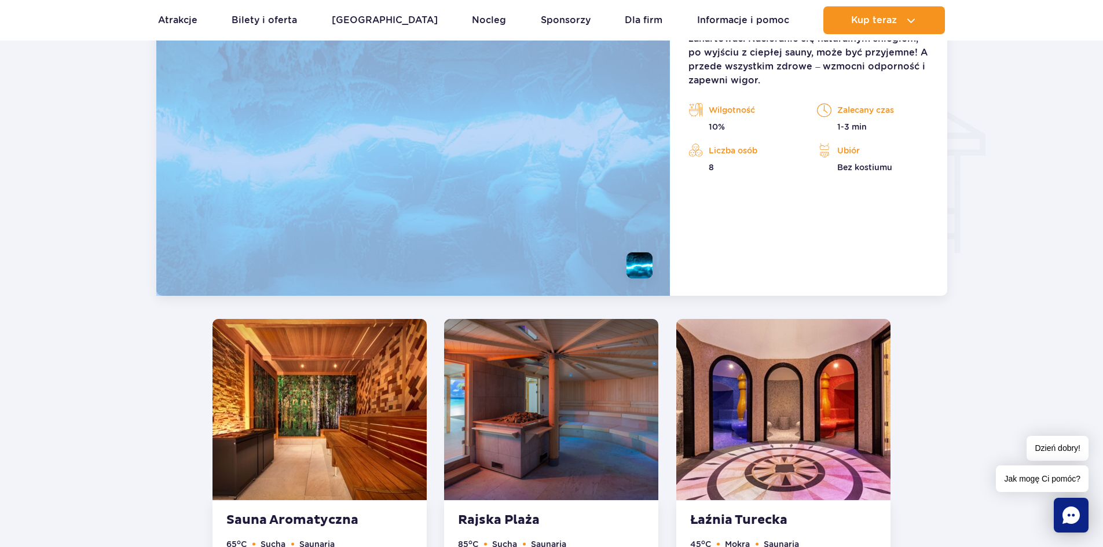
scroll to position [1288, 0]
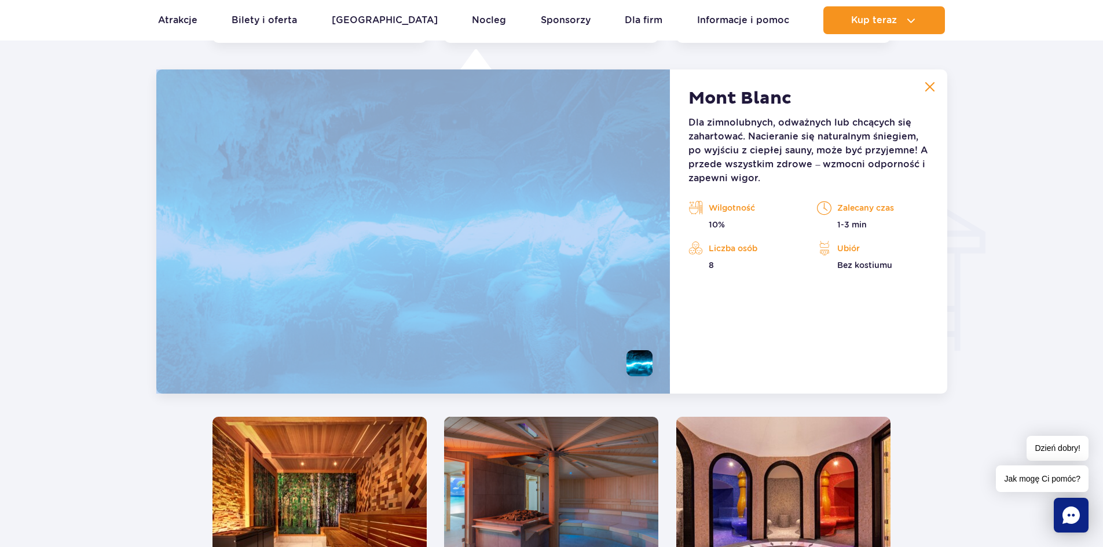
click at [598, 207] on img at bounding box center [413, 231] width 514 height 324
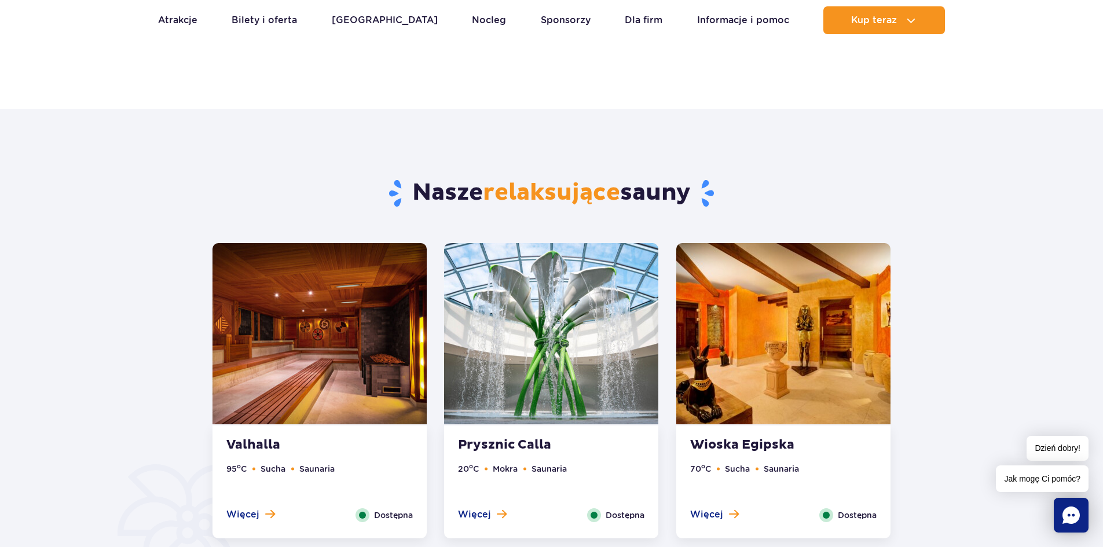
scroll to position [478, 0]
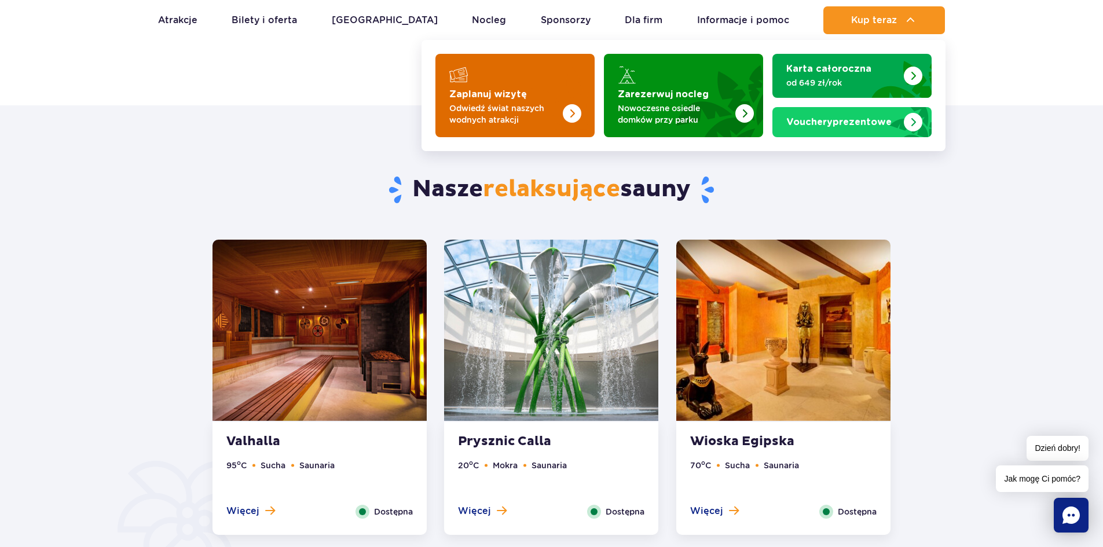
click at [516, 83] on img "Zaplanuj wizytę" at bounding box center [549, 92] width 92 height 90
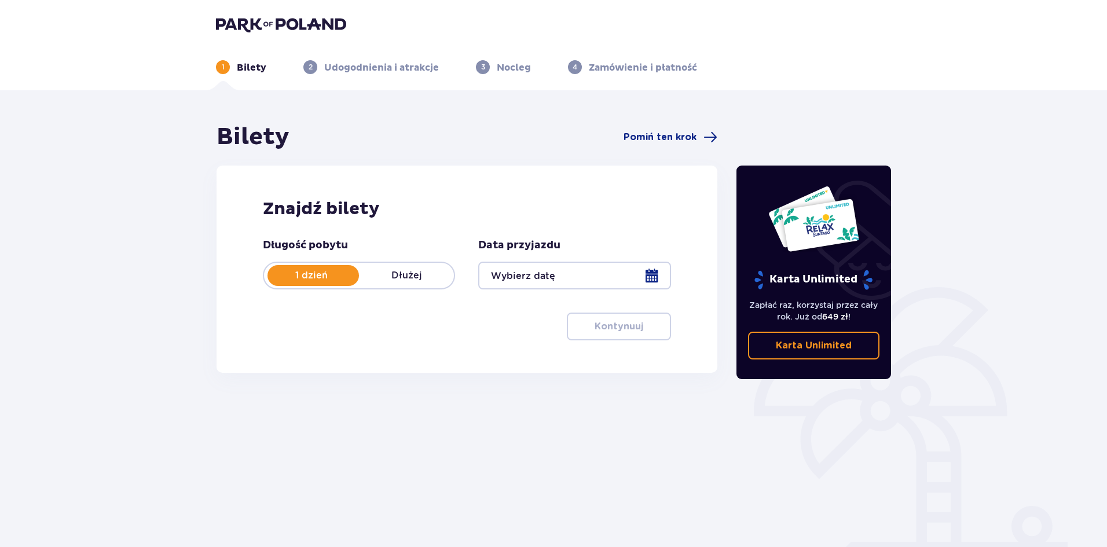
click at [610, 272] on div at bounding box center [574, 276] width 192 height 28
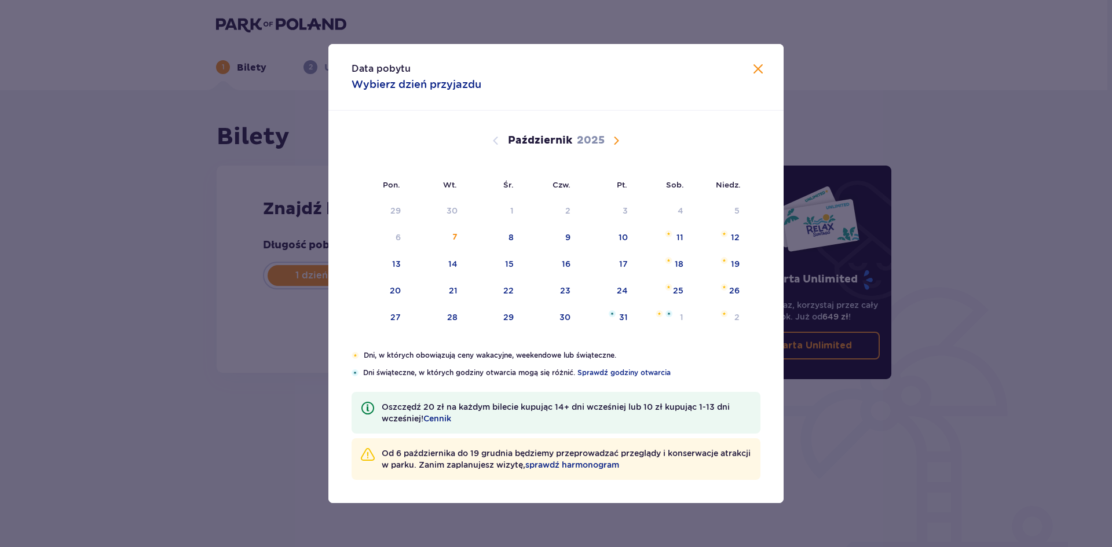
click at [396, 310] on div "27" at bounding box center [379, 317] width 57 height 25
type input "27.10.25"
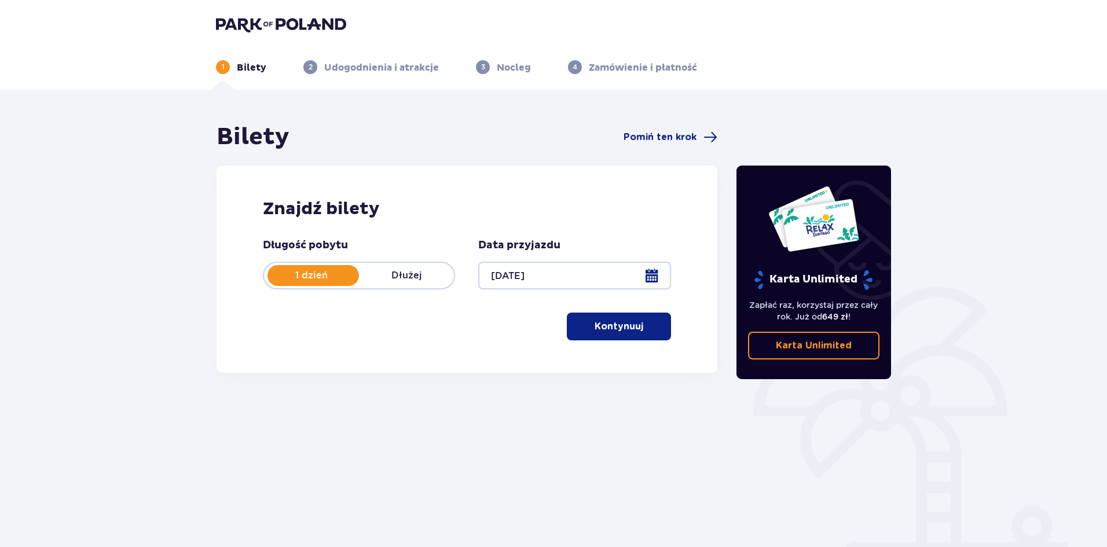
click at [595, 328] on p "Kontynuuj" at bounding box center [619, 326] width 49 height 13
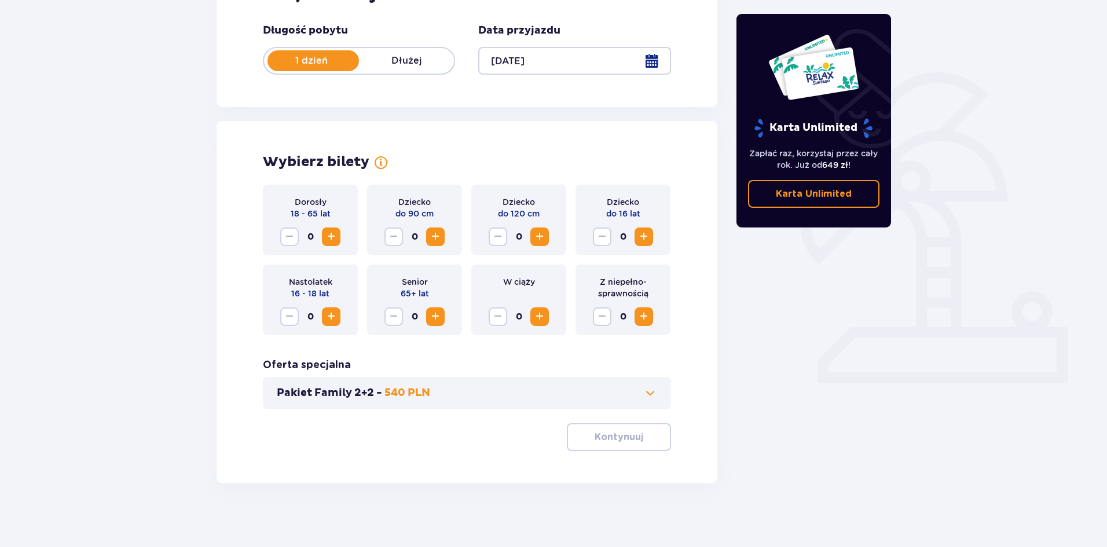
scroll to position [221, 0]
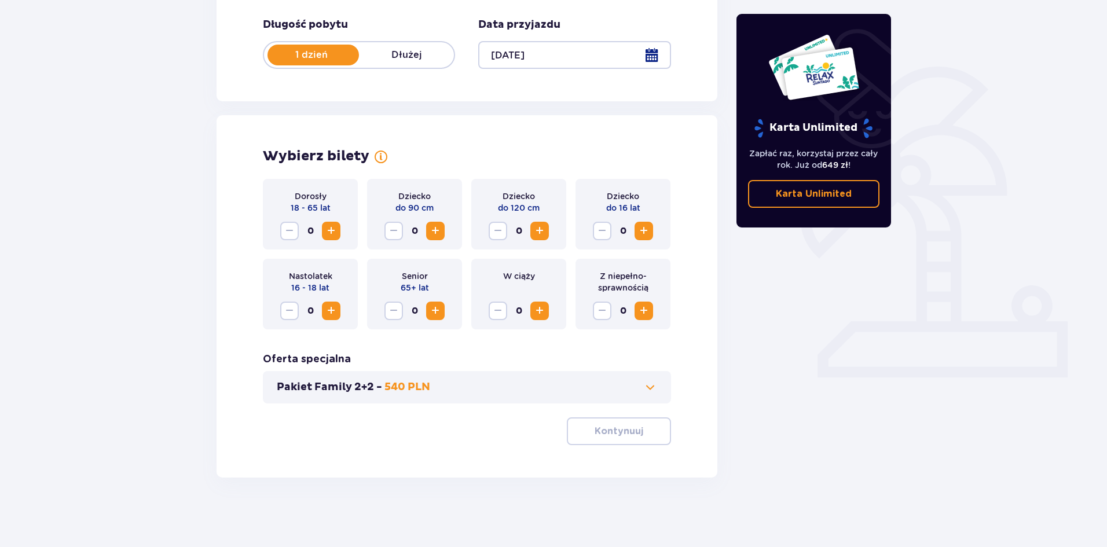
click at [325, 224] on span "Zwiększ" at bounding box center [331, 231] width 14 height 14
click at [573, 423] on button "Kontynuuj" at bounding box center [619, 431] width 104 height 28
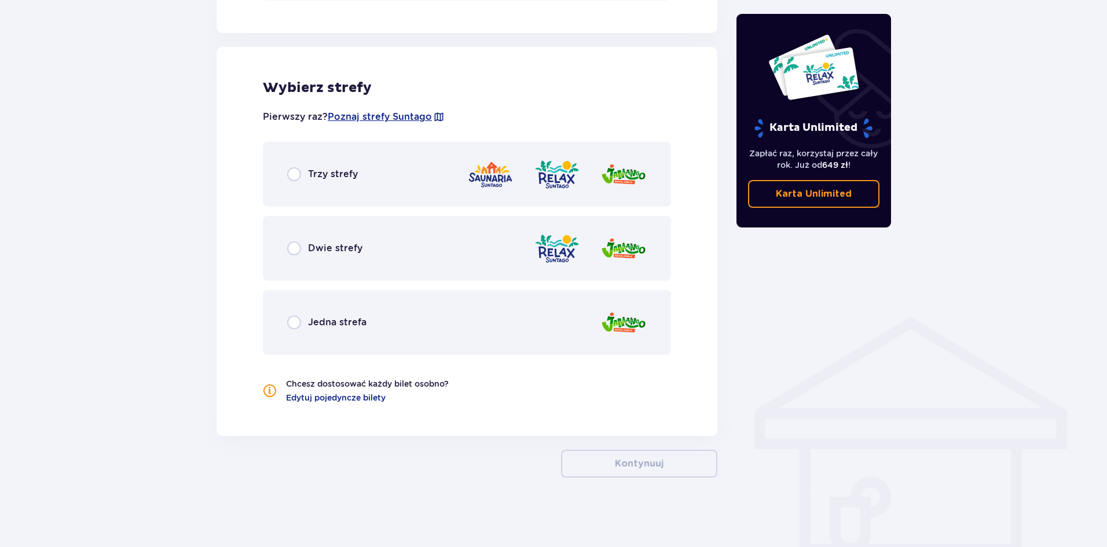
click at [376, 174] on div "Trzy strefy" at bounding box center [467, 174] width 408 height 65
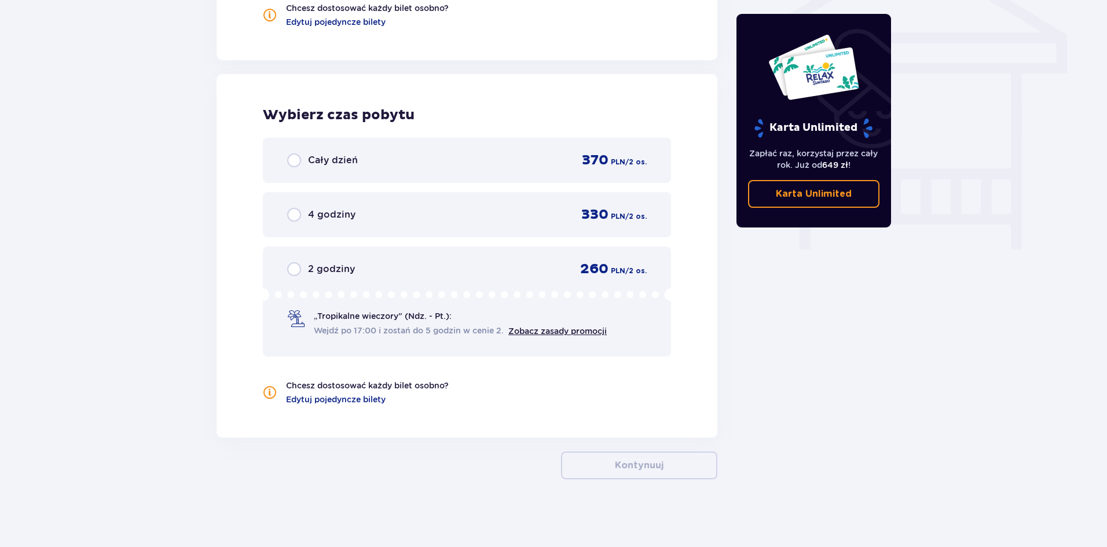
scroll to position [615, 0]
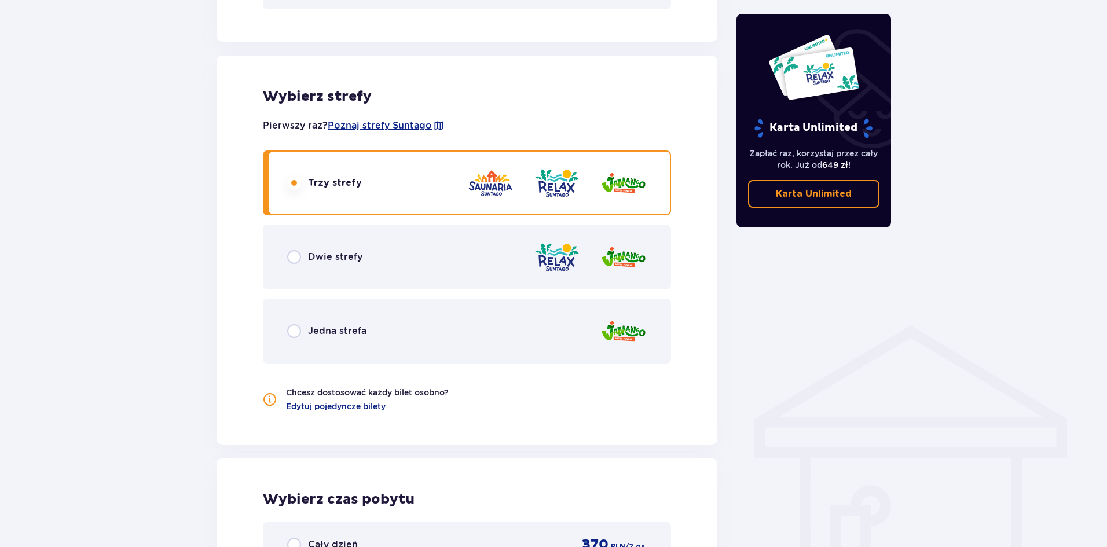
click at [365, 250] on div "Dwie strefy" at bounding box center [467, 257] width 408 height 65
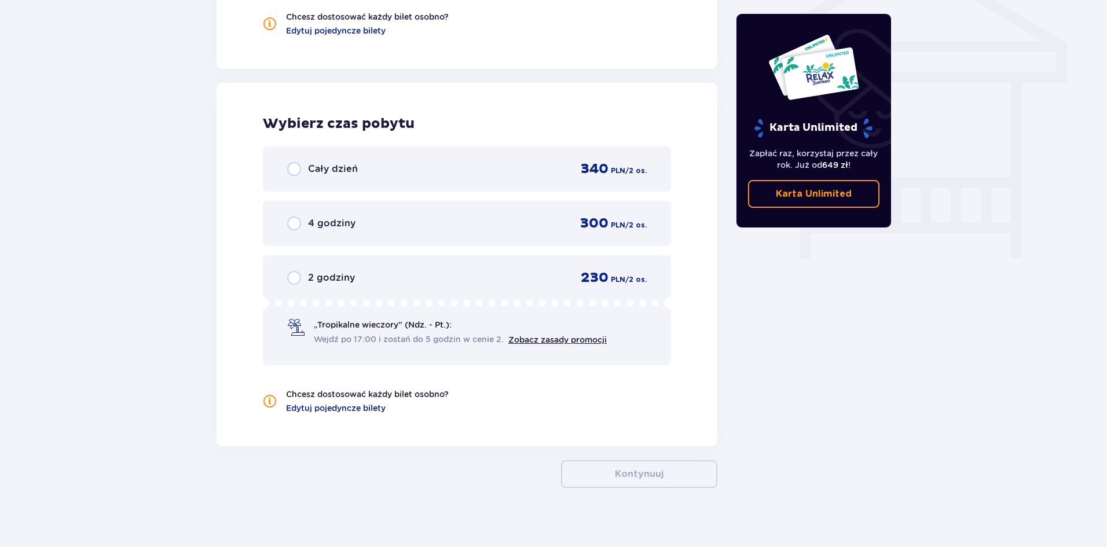
scroll to position [1001, 0]
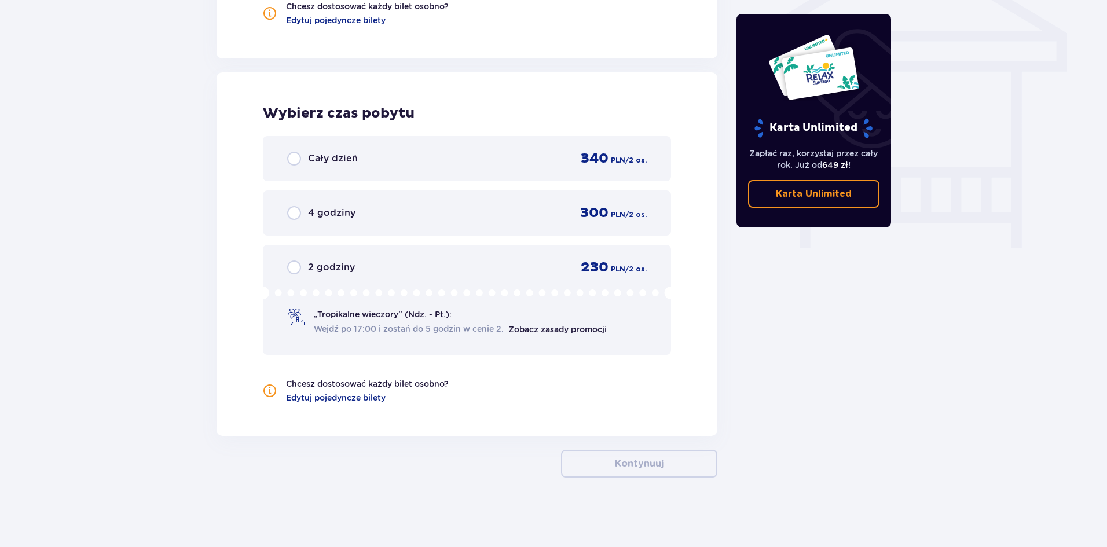
click at [400, 278] on div "2 godziny 230 PLN / 2 os. „Tropikalne wieczory" (Ndz. - Pt.): Wejdź po 17:00 i …" at bounding box center [467, 300] width 408 height 110
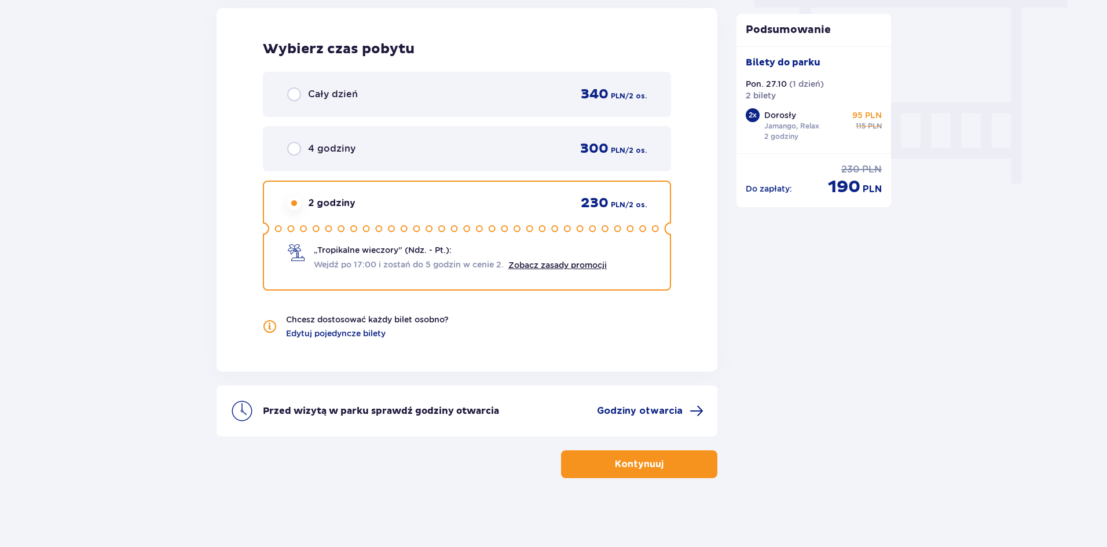
scroll to position [1066, 0]
click at [588, 450] on button "Kontynuuj" at bounding box center [639, 464] width 156 height 28
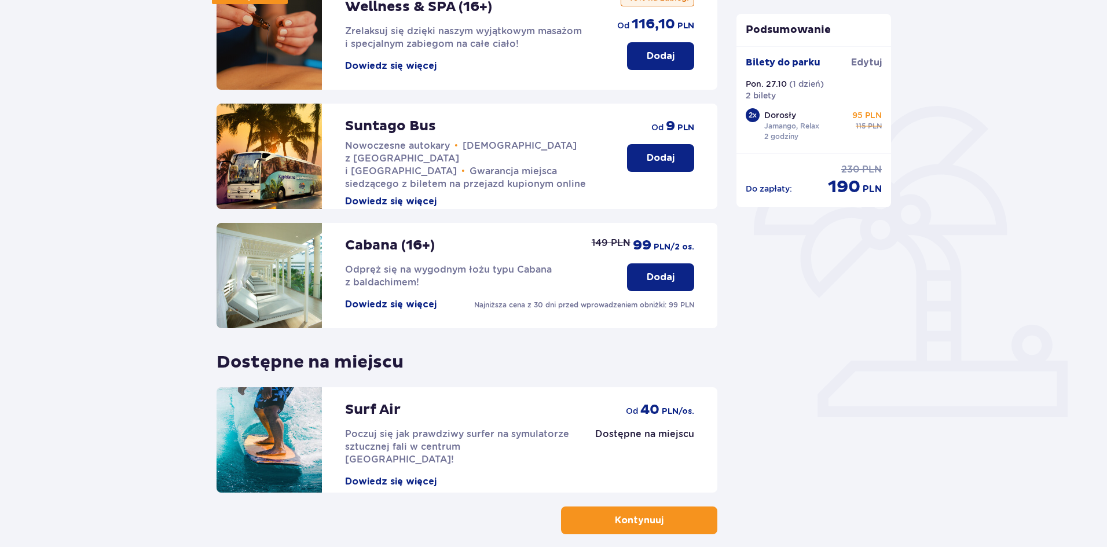
scroll to position [141, 0]
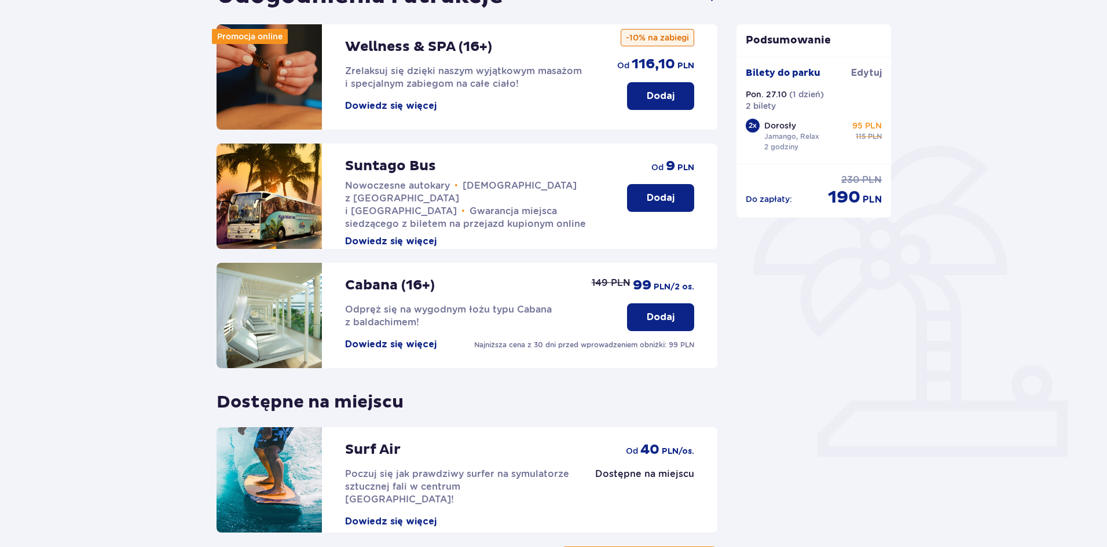
click at [537, 172] on div "Suntago Bus Nowoczesne autokary • Kursy z Warszawy i Żyrardowa • Gwarancja miej…" at bounding box center [474, 196] width 259 height 104
click at [536, 172] on div "Suntago Bus Nowoczesne autokary • Kursy z Warszawy i Żyrardowa • Gwarancja miej…" at bounding box center [474, 196] width 259 height 104
click at [502, 167] on div "Suntago Bus Nowoczesne autokary • Kursy z Warszawy i Żyrardowa • Gwarancja miej…" at bounding box center [474, 196] width 259 height 104
click at [502, 166] on div "Suntago Bus Nowoczesne autokary • Kursy z Warszawy i Żyrardowa • Gwarancja miej…" at bounding box center [474, 196] width 259 height 104
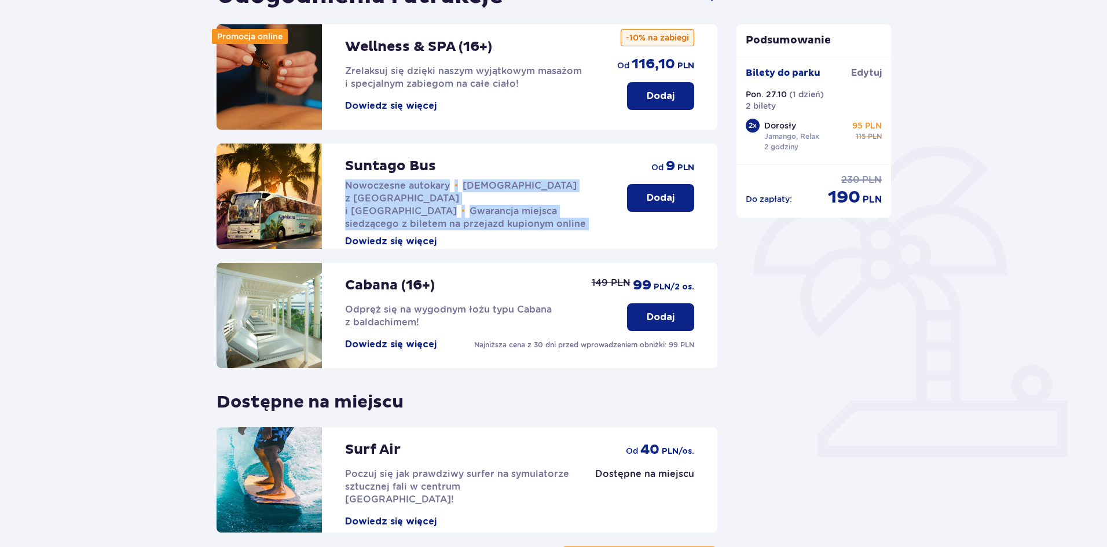
click at [502, 166] on div "Suntago Bus Nowoczesne autokary • Kursy z Warszawy i Żyrardowa • Gwarancja miej…" at bounding box center [474, 196] width 259 height 104
click at [496, 140] on div "Promocja online Wellness & SPA (16+) Zrelaksuj się dzięki naszym wyjątkowym mas…" at bounding box center [467, 278] width 501 height 508
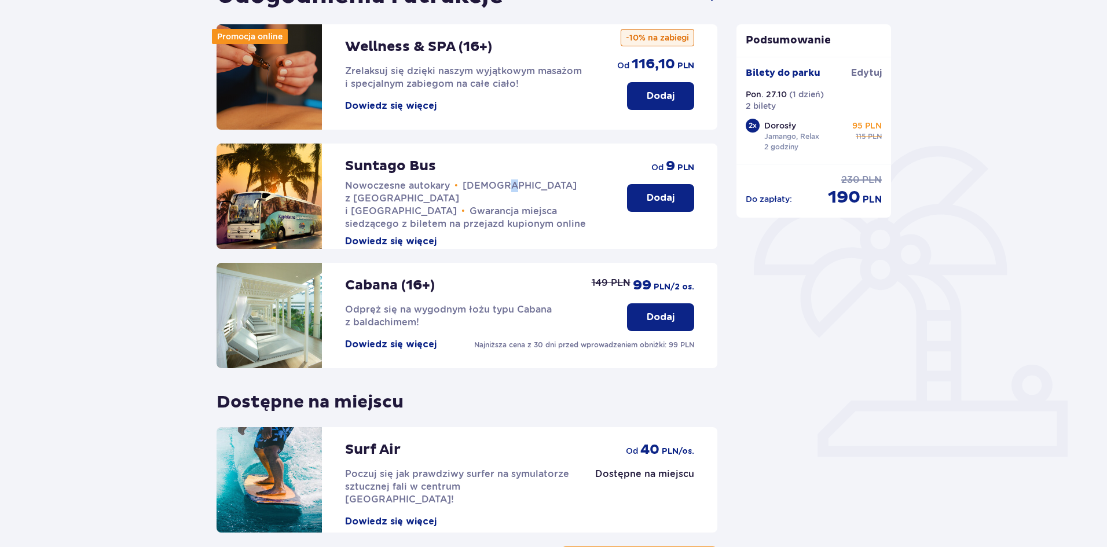
click at [496, 140] on div "Promocja online Wellness & SPA (16+) Zrelaksuj się dzięki naszym wyjątkowym mas…" at bounding box center [467, 278] width 501 height 508
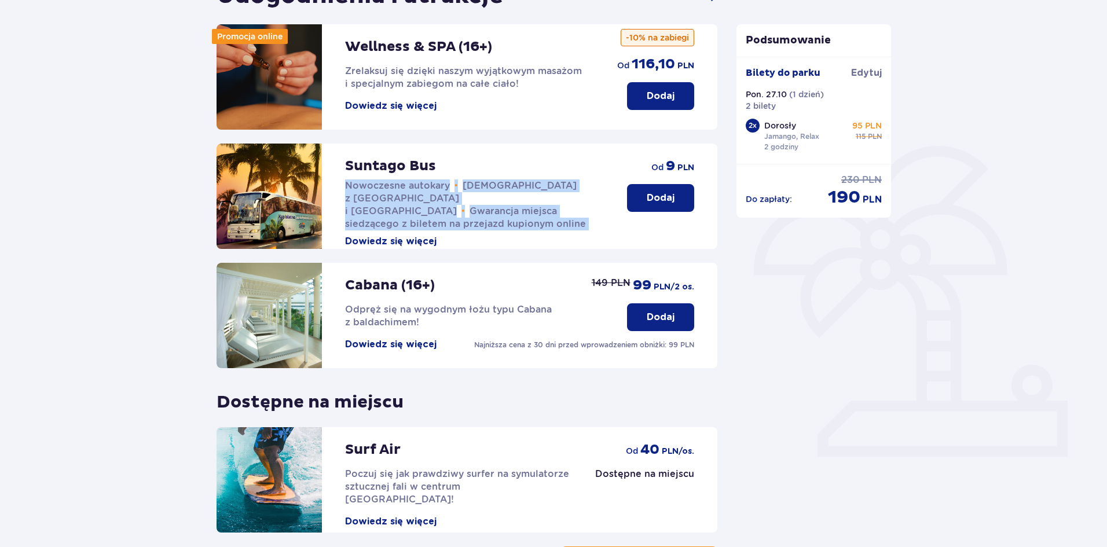
click at [496, 140] on div "Promocja online Wellness & SPA (16+) Zrelaksuj się dzięki naszym wyjątkowym mas…" at bounding box center [467, 278] width 501 height 508
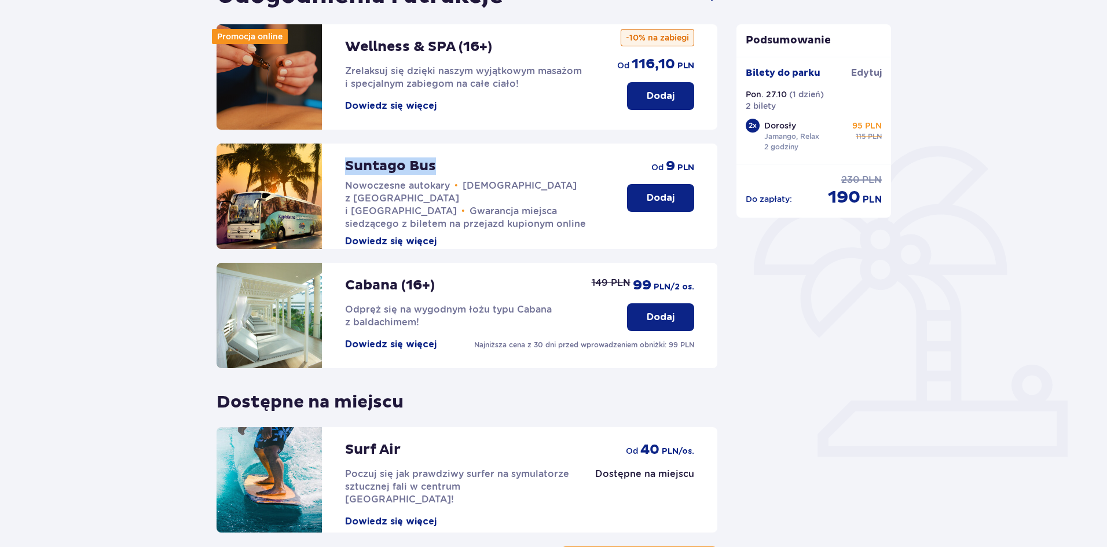
drag, startPoint x: 335, startPoint y: 159, endPoint x: 439, endPoint y: 157, distance: 104.2
click at [438, 157] on div "Suntago Bus Nowoczesne autokary • Kursy z Warszawy i Żyrardowa • Gwarancja miej…" at bounding box center [410, 196] width 387 height 105
click at [439, 157] on div "Suntago Bus Nowoczesne autokary • Kursy z Warszawy i Żyrardowa • Gwarancja miej…" at bounding box center [474, 196] width 259 height 104
click at [437, 157] on div "Suntago Bus Nowoczesne autokary • Kursy z Warszawy i Żyrardowa • Gwarancja miej…" at bounding box center [474, 196] width 259 height 104
click at [656, 194] on p "Dodaj" at bounding box center [661, 198] width 28 height 13
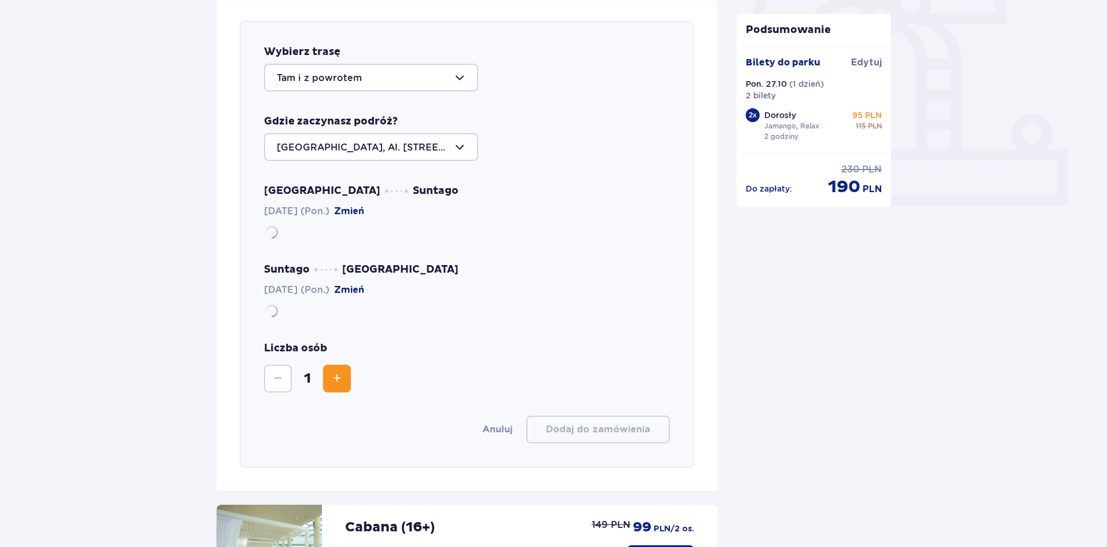
scroll to position [399, 0]
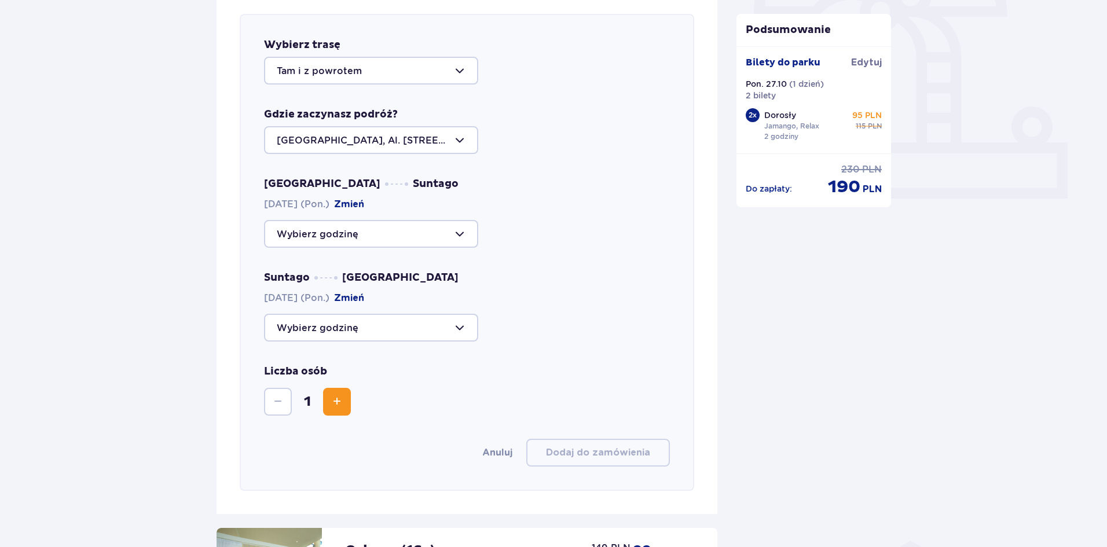
click at [371, 80] on div at bounding box center [371, 71] width 214 height 28
click at [358, 63] on div at bounding box center [371, 71] width 214 height 28
click at [346, 226] on div at bounding box center [371, 234] width 214 height 28
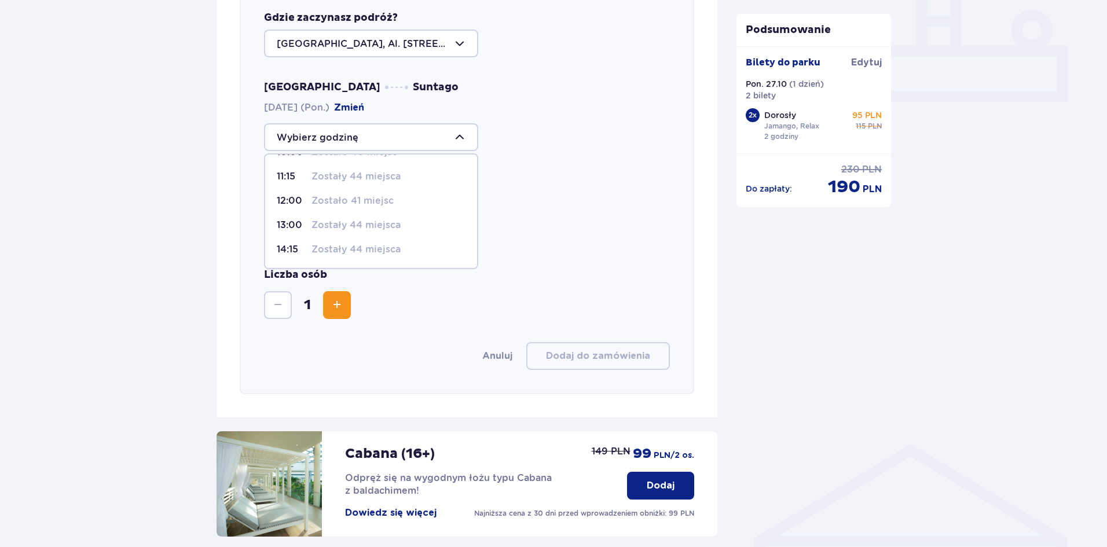
scroll to position [117, 0]
click at [313, 250] on p "Zostały 44 miejsca" at bounding box center [355, 250] width 89 height 13
type input "16:15"
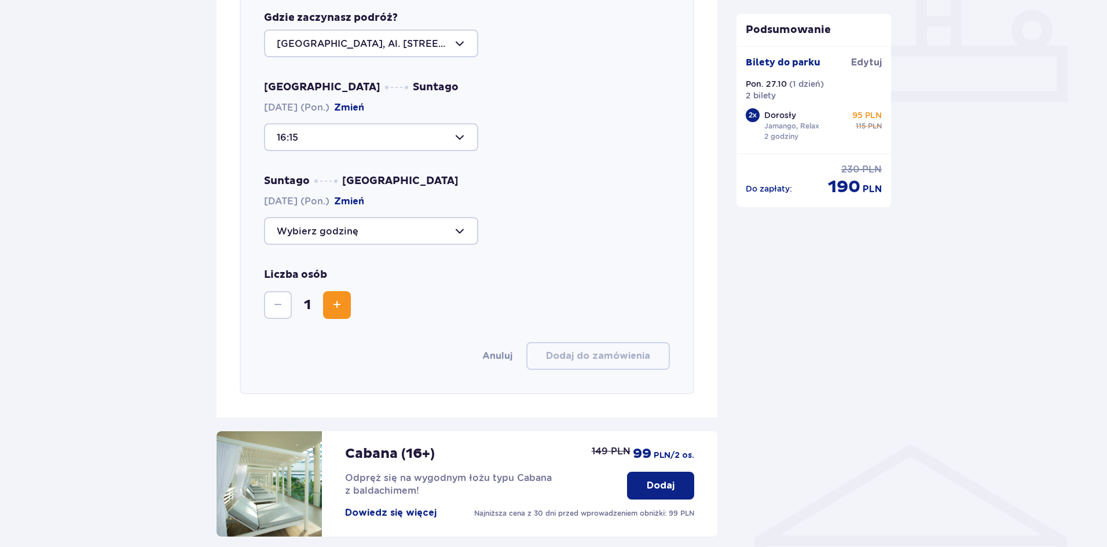
click at [335, 218] on div at bounding box center [371, 231] width 214 height 28
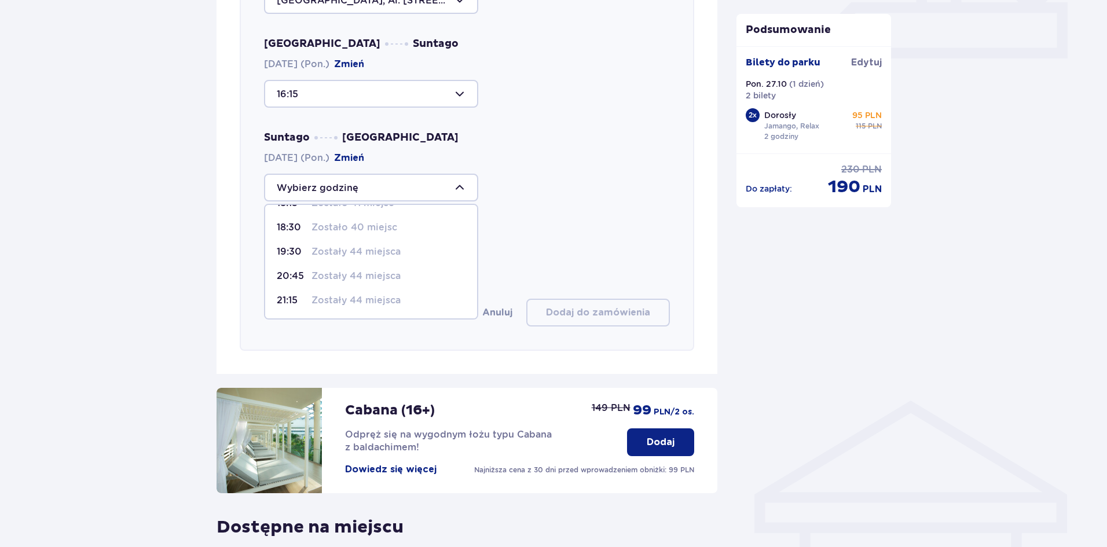
scroll to position [593, 0]
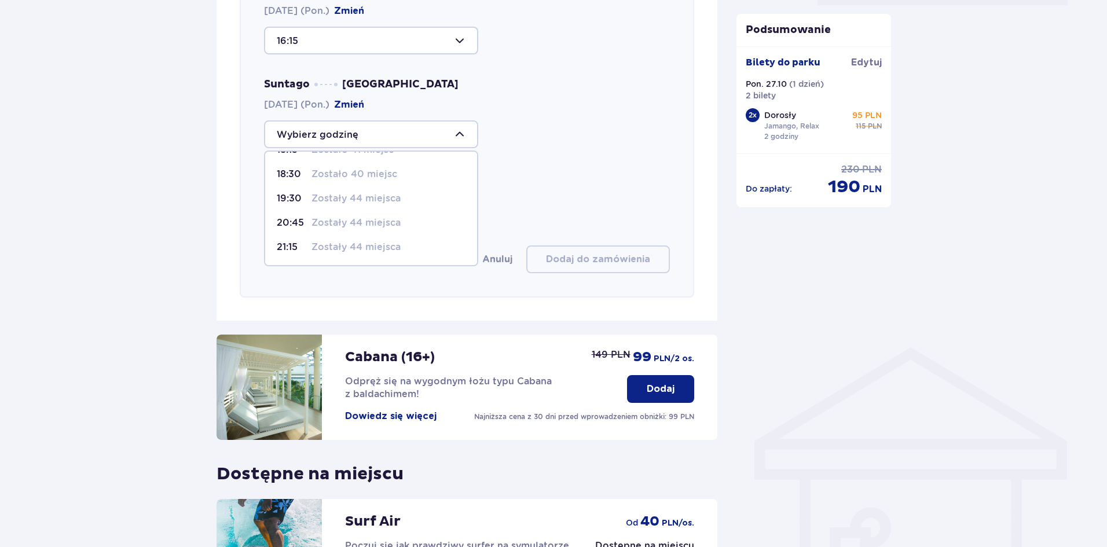
click at [322, 247] on p "Zostały 44 miejsca" at bounding box center [355, 247] width 89 height 13
type input "21:15"
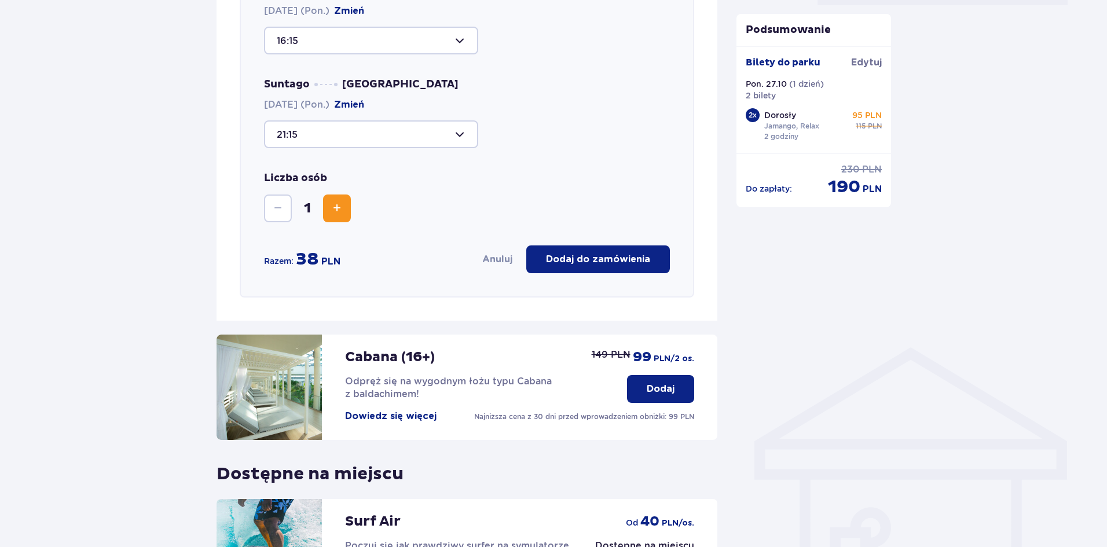
click at [332, 199] on button "Zwiększ" at bounding box center [337, 209] width 28 height 28
click at [551, 257] on p "Dodaj do zamówienia" at bounding box center [598, 259] width 104 height 13
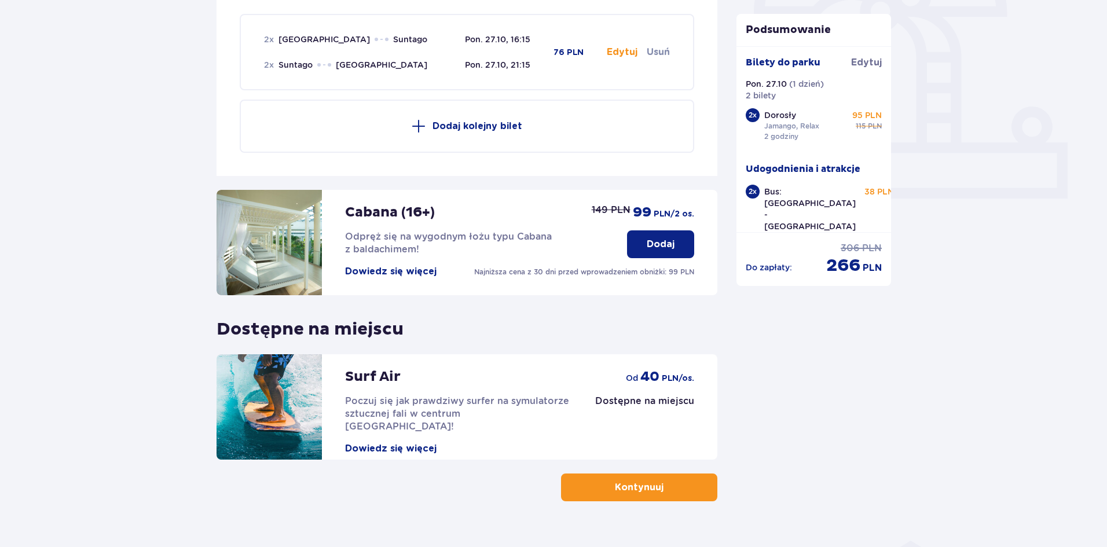
scroll to position [0, 0]
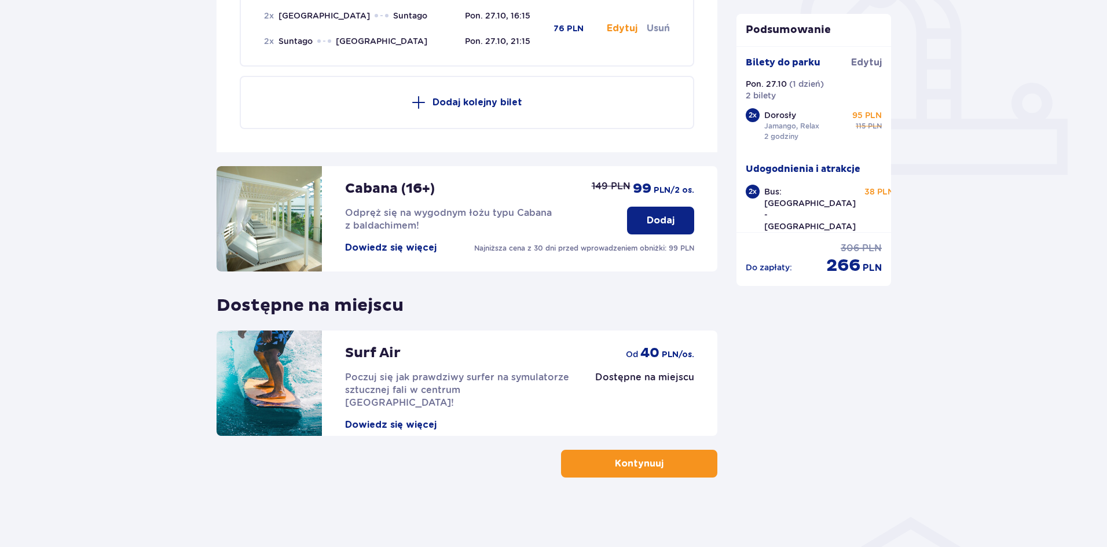
click at [665, 474] on button "Kontynuuj" at bounding box center [639, 464] width 156 height 28
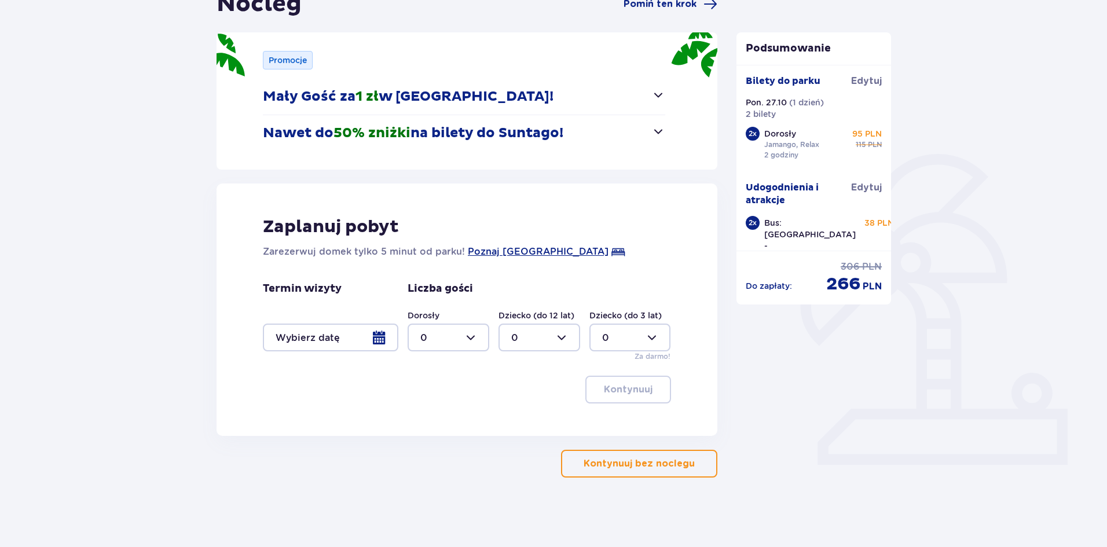
click at [651, 461] on p "Kontynuuj bez noclegu" at bounding box center [639, 463] width 111 height 13
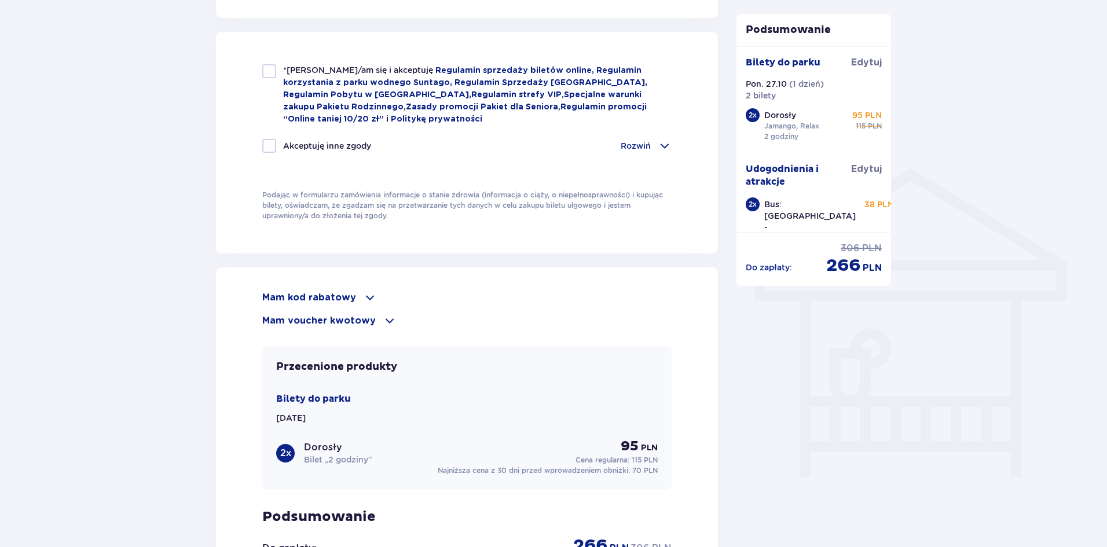
scroll to position [965, 0]
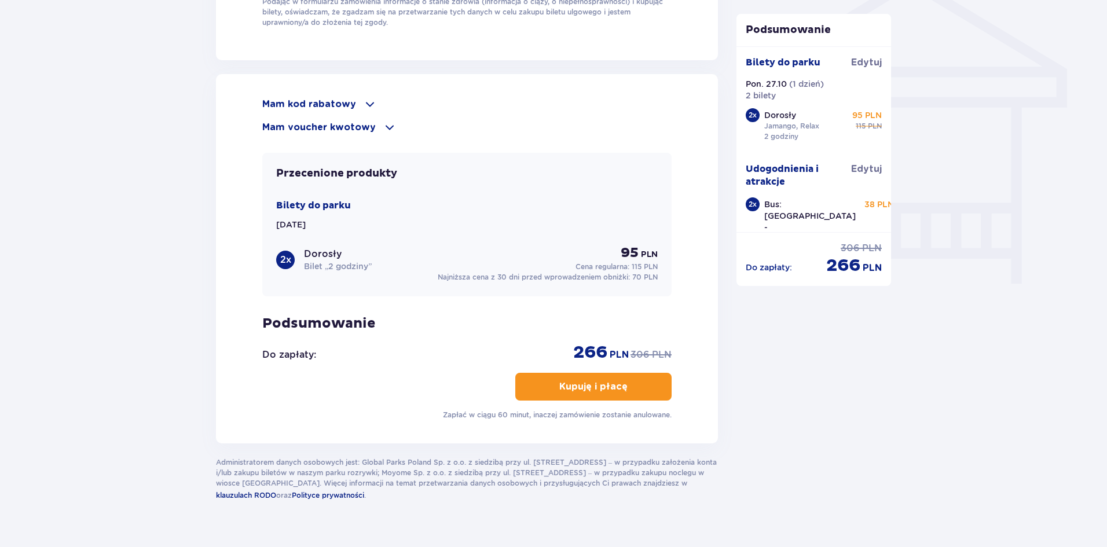
click at [370, 102] on span at bounding box center [370, 104] width 14 height 14
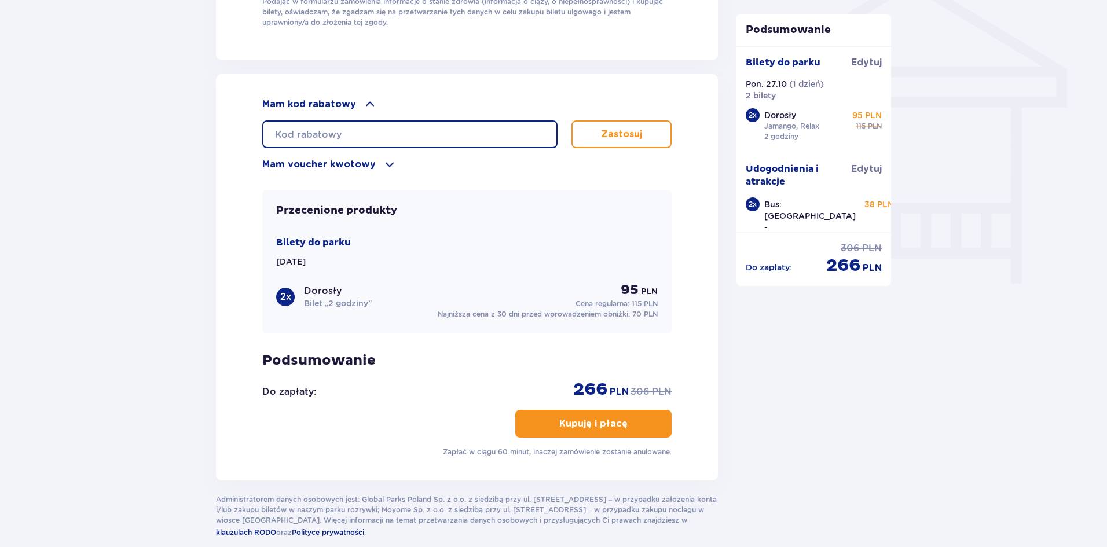
click at [372, 130] on input "text" at bounding box center [409, 134] width 295 height 28
type input "l"
type input "LDDS7G9K06IFIT"
click at [597, 142] on button "Zastosuj" at bounding box center [621, 134] width 100 height 28
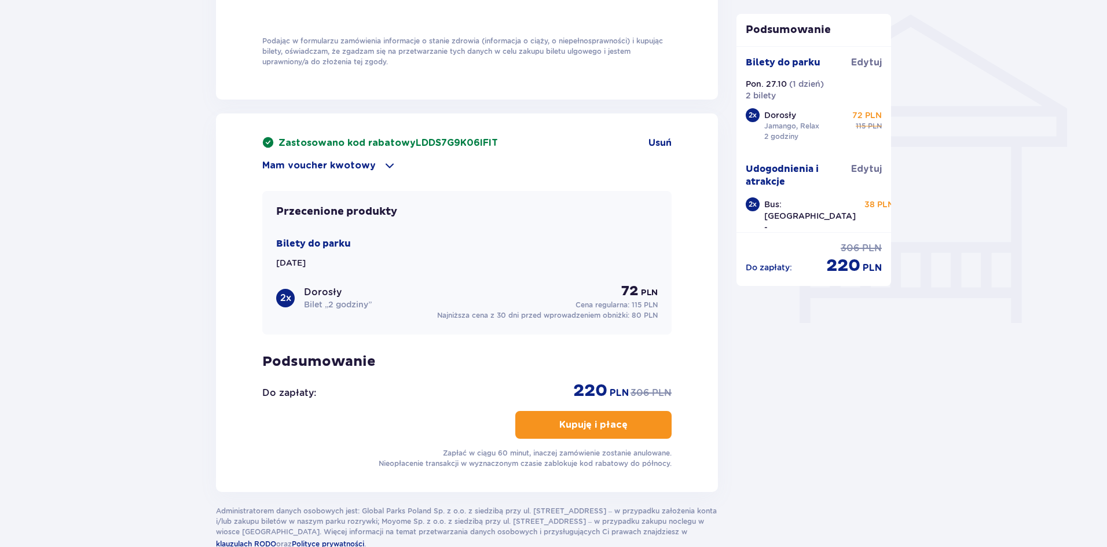
scroll to position [995, 0]
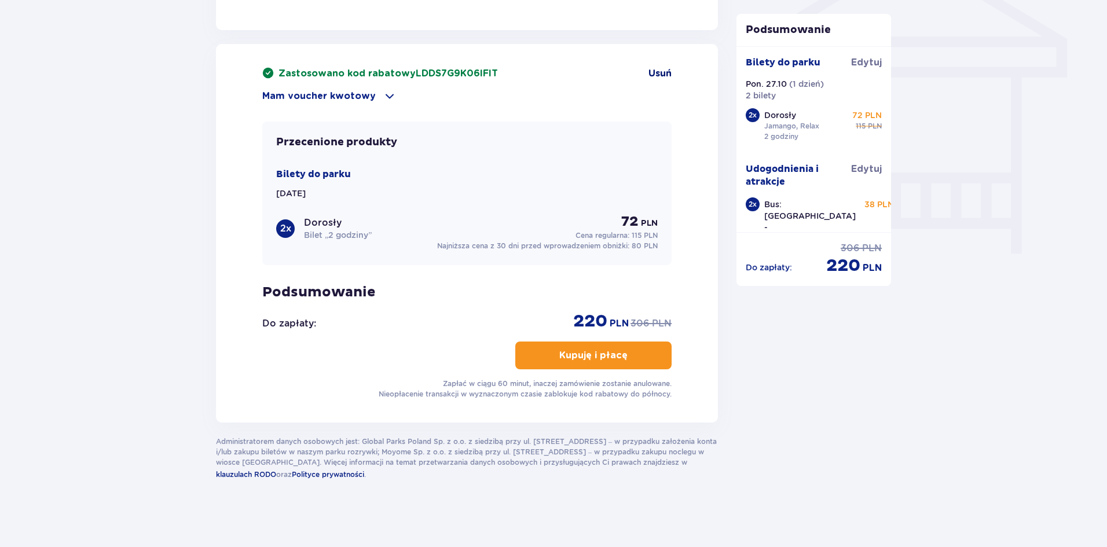
click at [657, 67] on span "Usuń" at bounding box center [659, 73] width 23 height 13
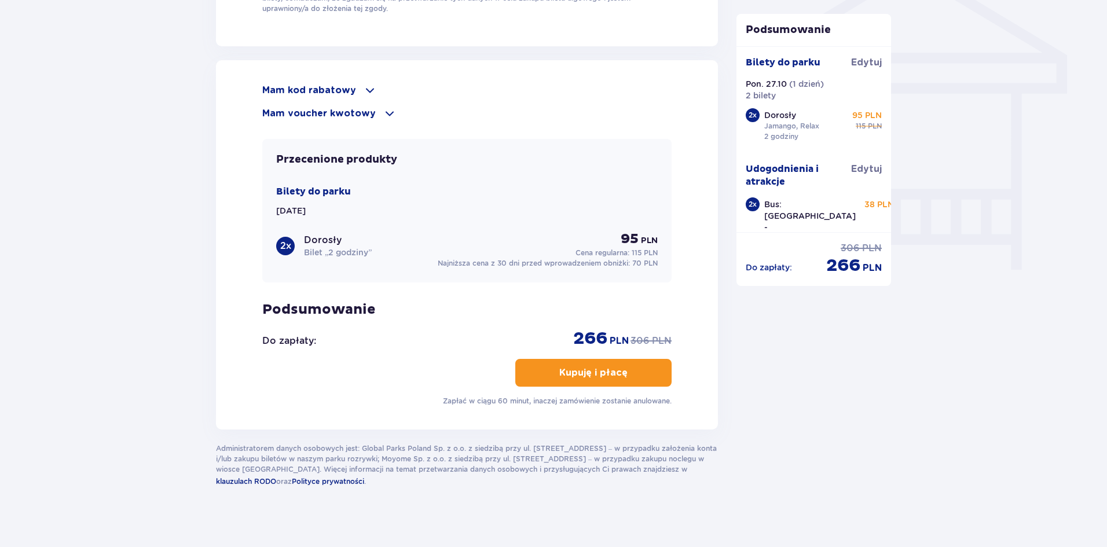
scroll to position [986, 0]
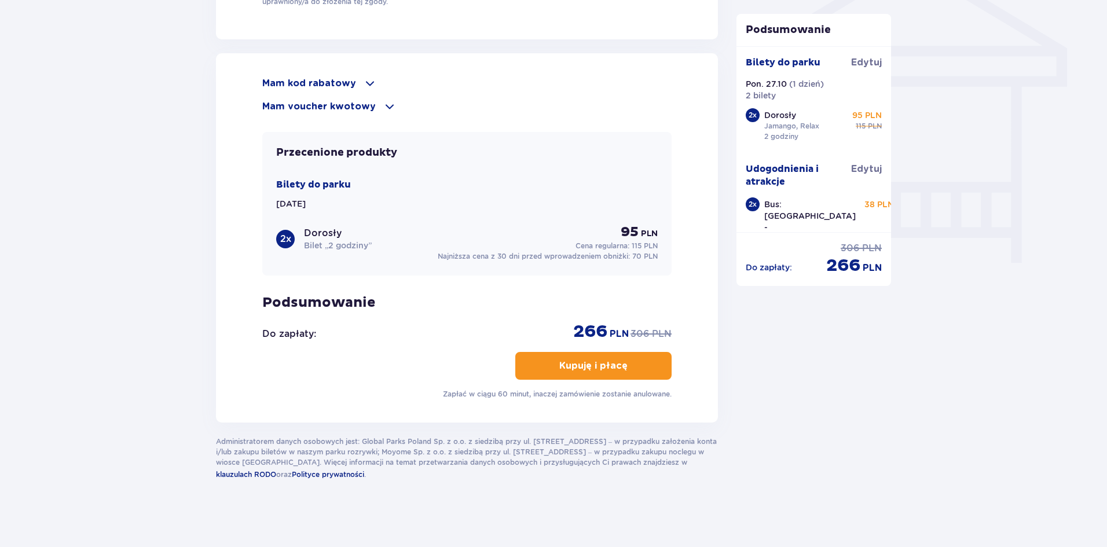
click at [363, 80] on span at bounding box center [370, 83] width 14 height 14
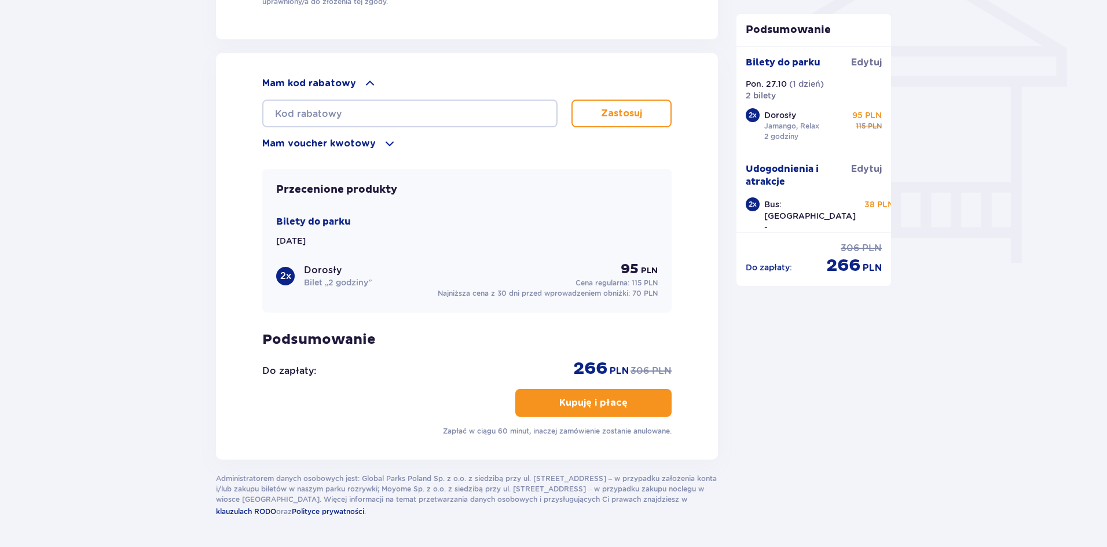
click at [363, 80] on span at bounding box center [370, 83] width 14 height 14
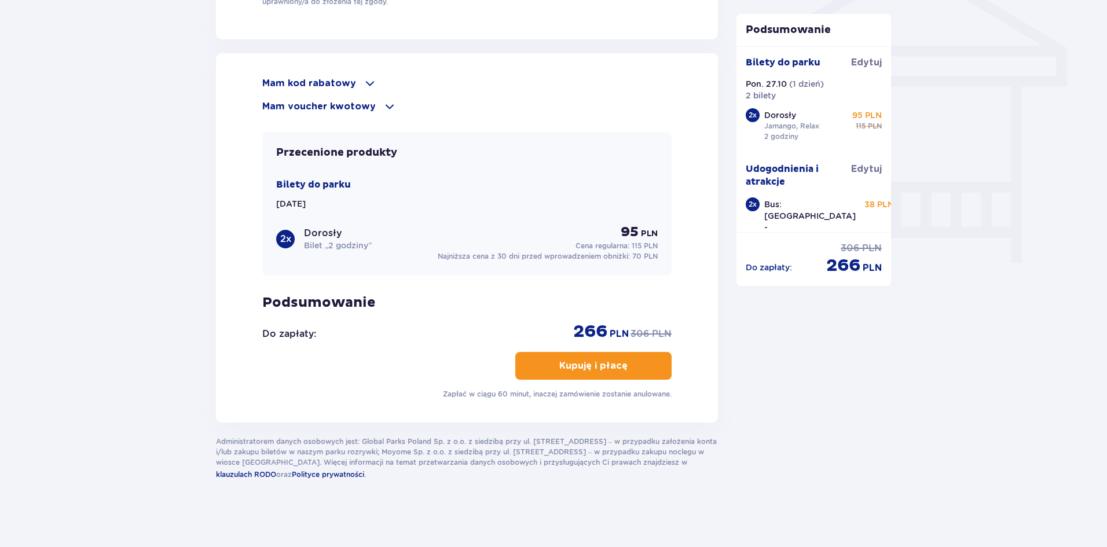
click at [364, 102] on p "Mam voucher kwotowy" at bounding box center [318, 106] width 113 height 13
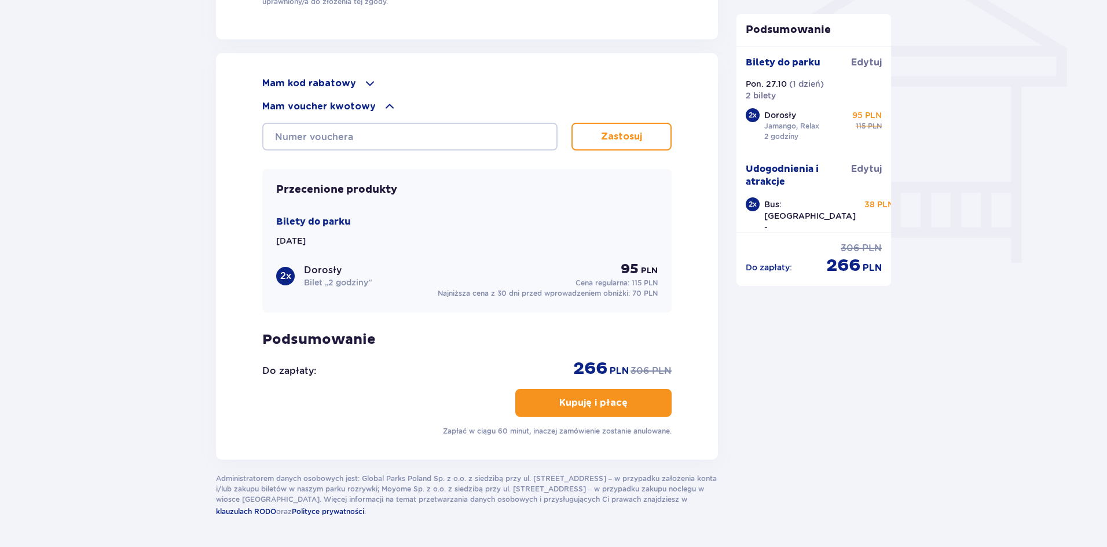
click at [372, 102] on div "Mam voucher kwotowy" at bounding box center [466, 107] width 409 height 14
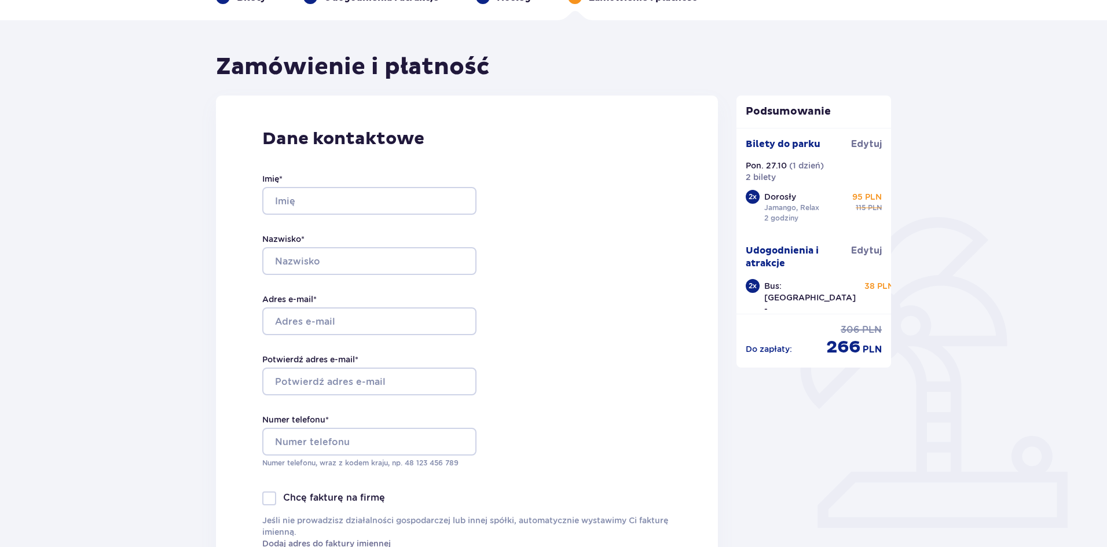
scroll to position [0, 0]
